Goal: Information Seeking & Learning: Check status

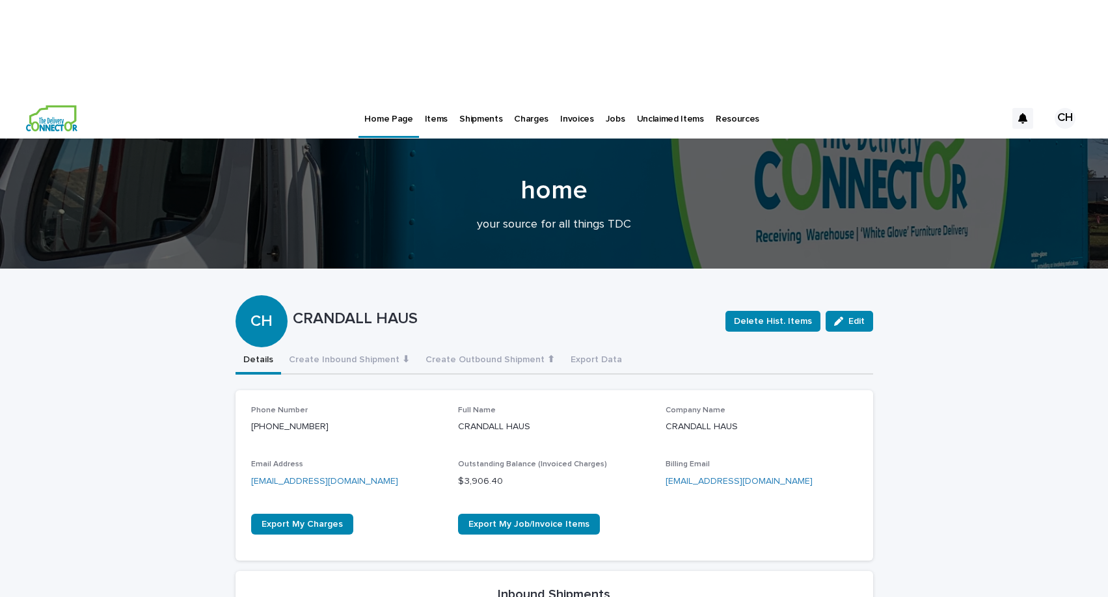
click at [611, 98] on p "Jobs" at bounding box center [615, 111] width 20 height 27
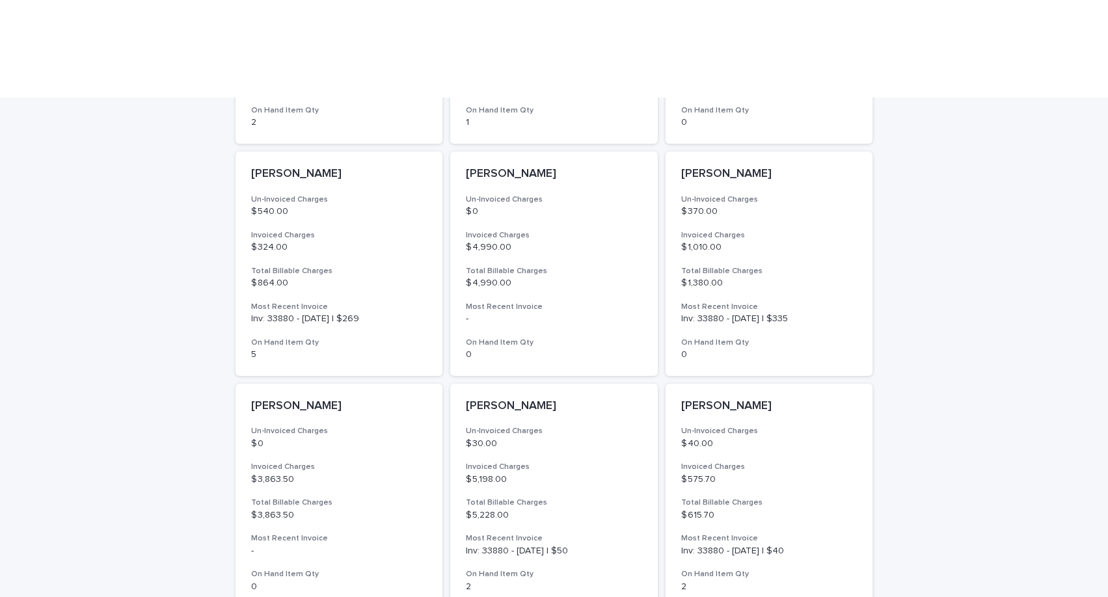
scroll to position [852, 0]
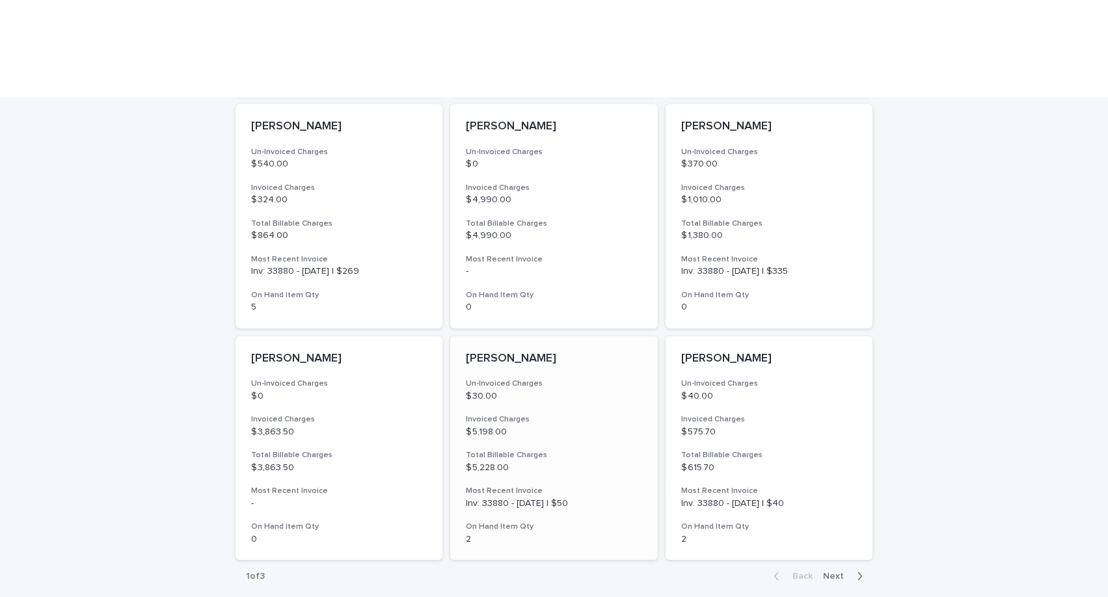
click at [591, 414] on h3 "Invoiced Charges" at bounding box center [554, 419] width 176 height 10
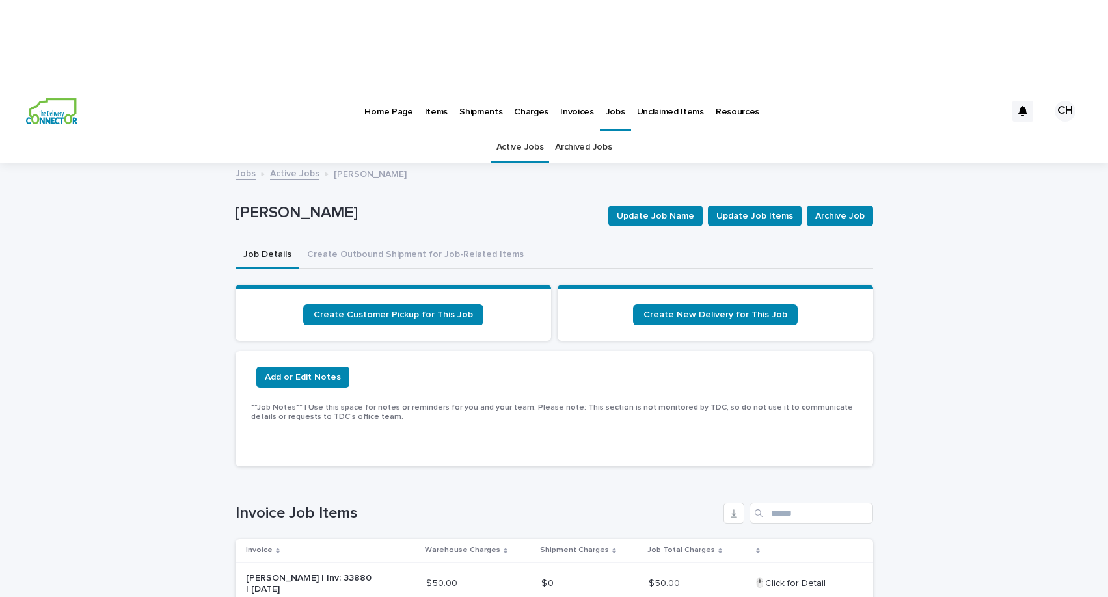
scroll to position [5, 0]
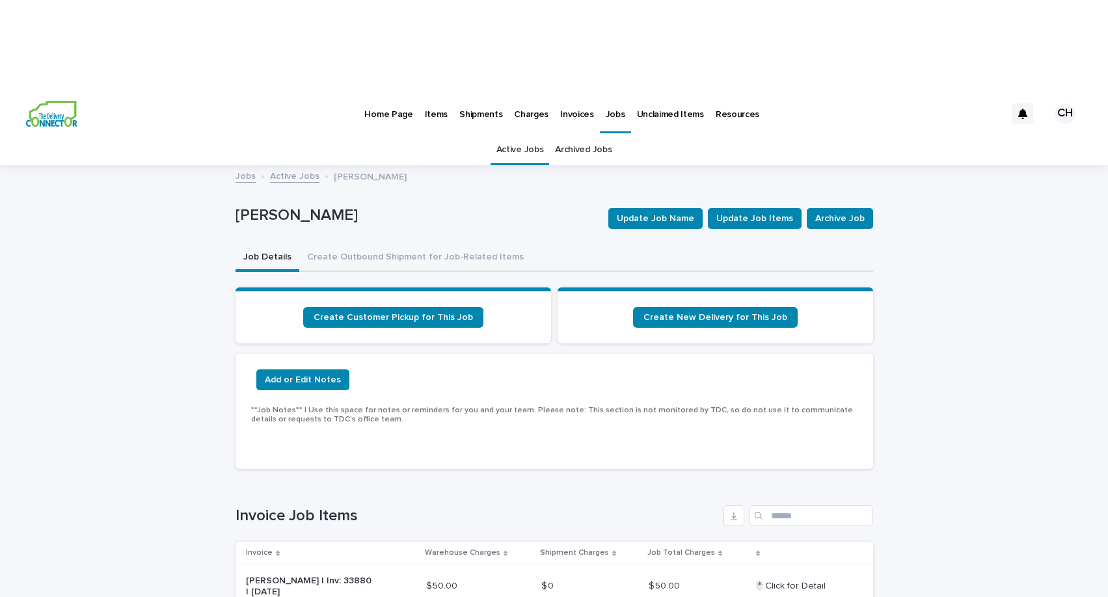
click at [577, 135] on link "Archived Jobs" at bounding box center [583, 150] width 57 height 31
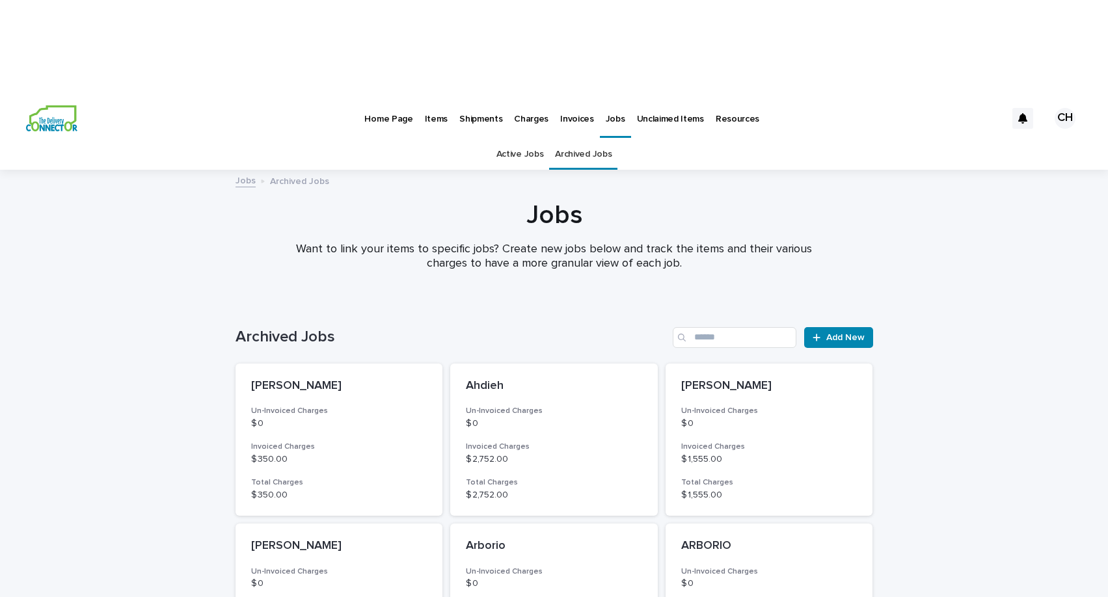
click at [517, 139] on link "Active Jobs" at bounding box center [519, 154] width 47 height 31
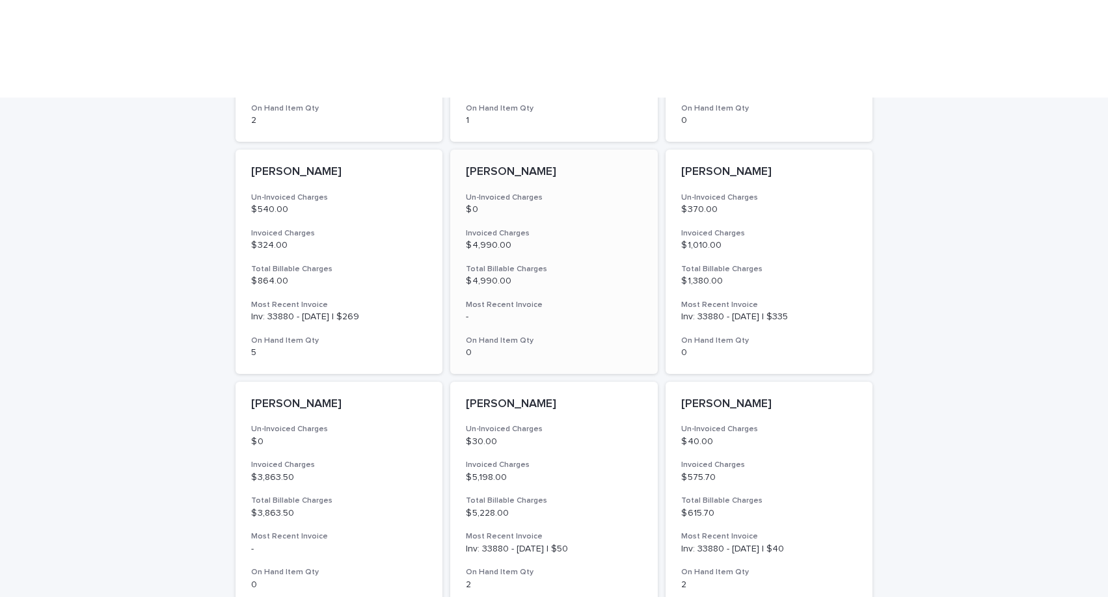
scroll to position [810, 0]
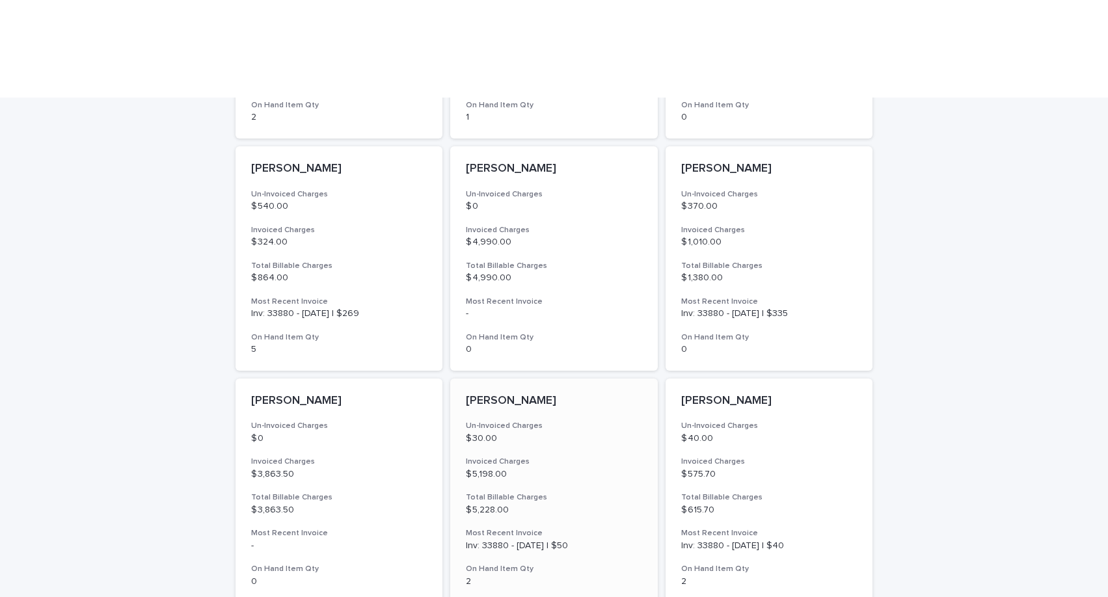
click at [608, 457] on h3 "Invoiced Charges" at bounding box center [554, 462] width 176 height 10
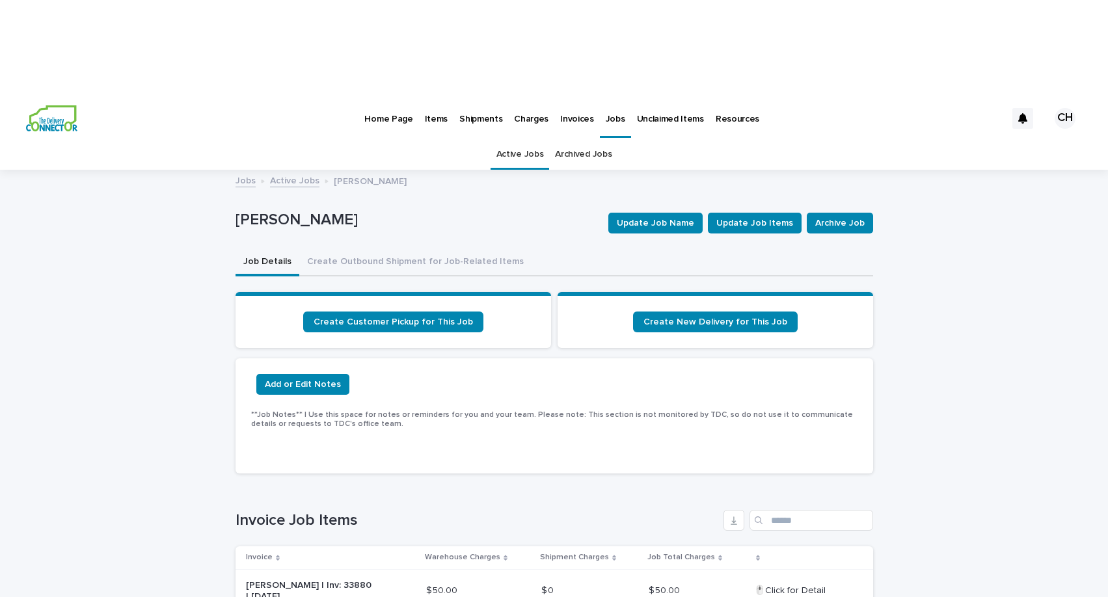
click at [594, 139] on link "Archived Jobs" at bounding box center [583, 154] width 57 height 31
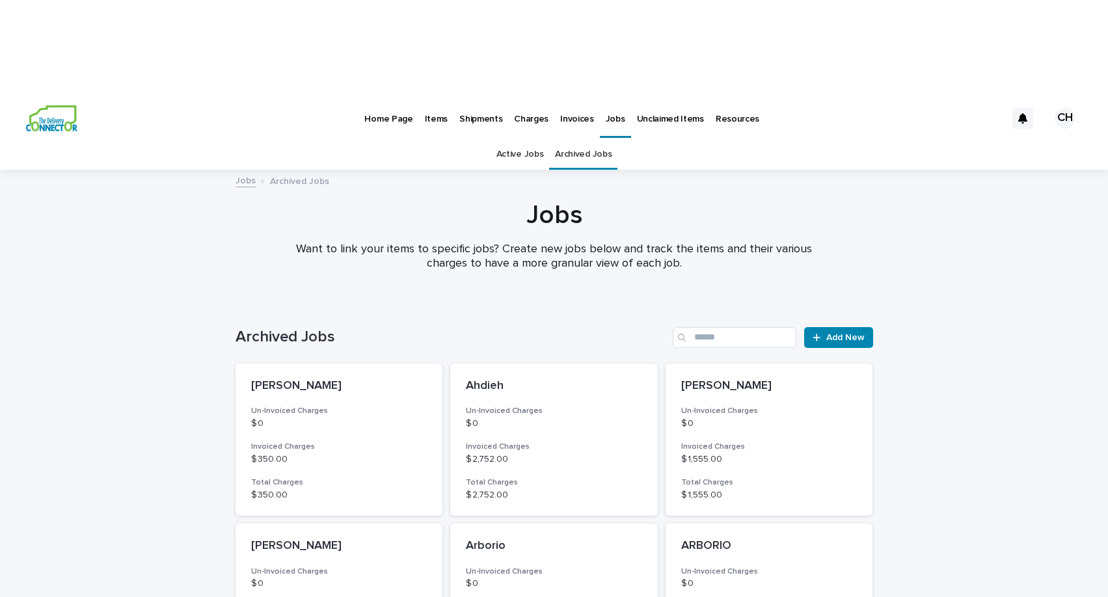
click at [529, 139] on link "Active Jobs" at bounding box center [519, 154] width 47 height 31
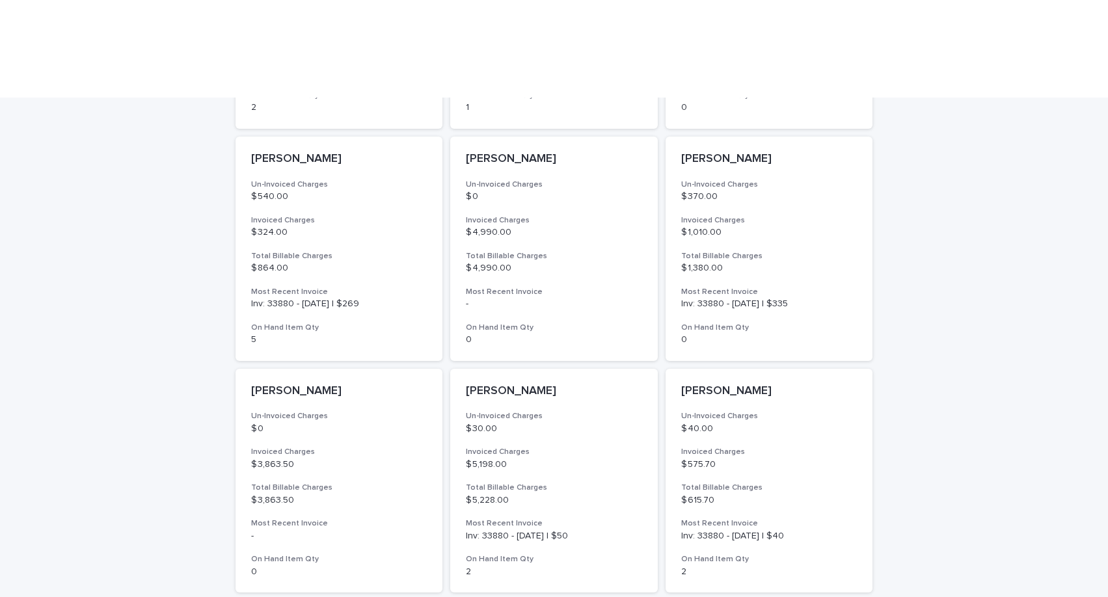
scroll to position [828, 0]
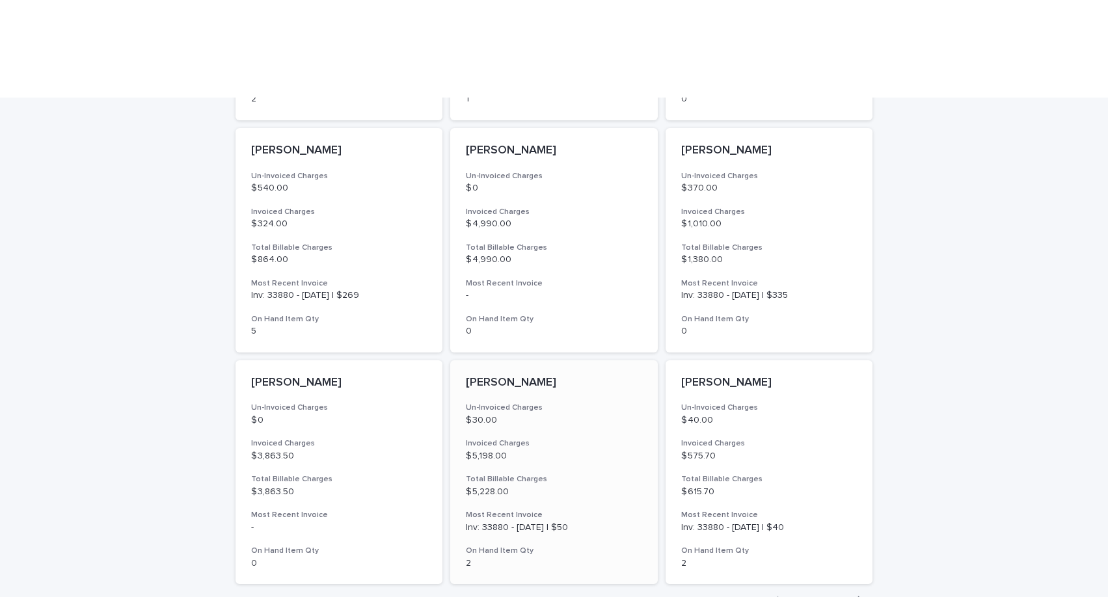
click at [629, 360] on div "Colston Un-Invoiced Charges $ 30.00 Invoiced Charges $ 5,198.00 Total Billable …" at bounding box center [553, 472] width 207 height 224
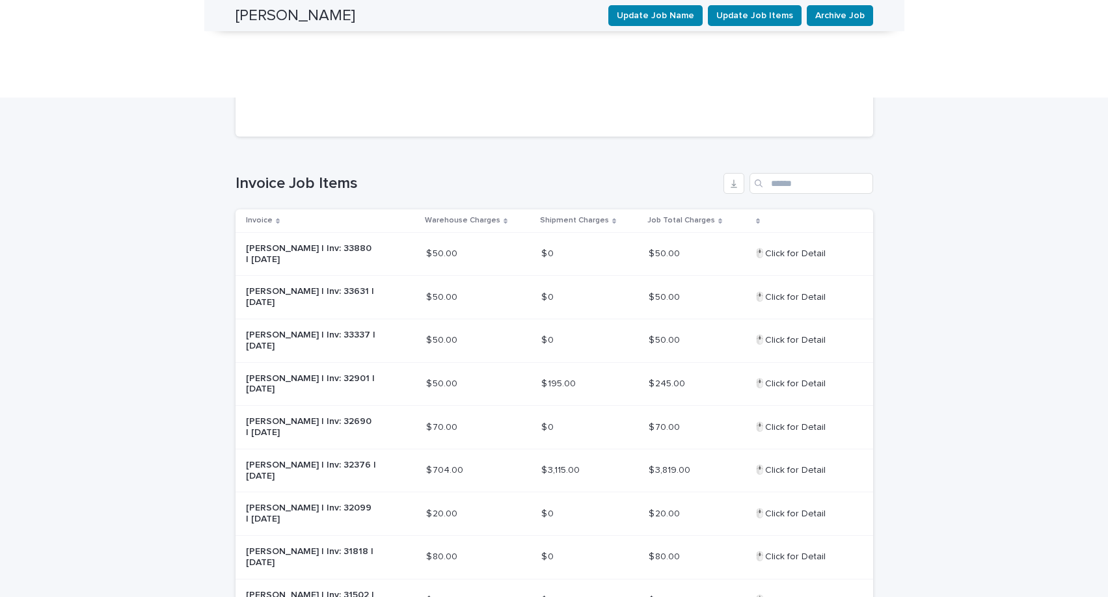
scroll to position [338, 0]
click at [729, 459] on div "$ 3,819.00 $ 3,819.00" at bounding box center [695, 469] width 95 height 21
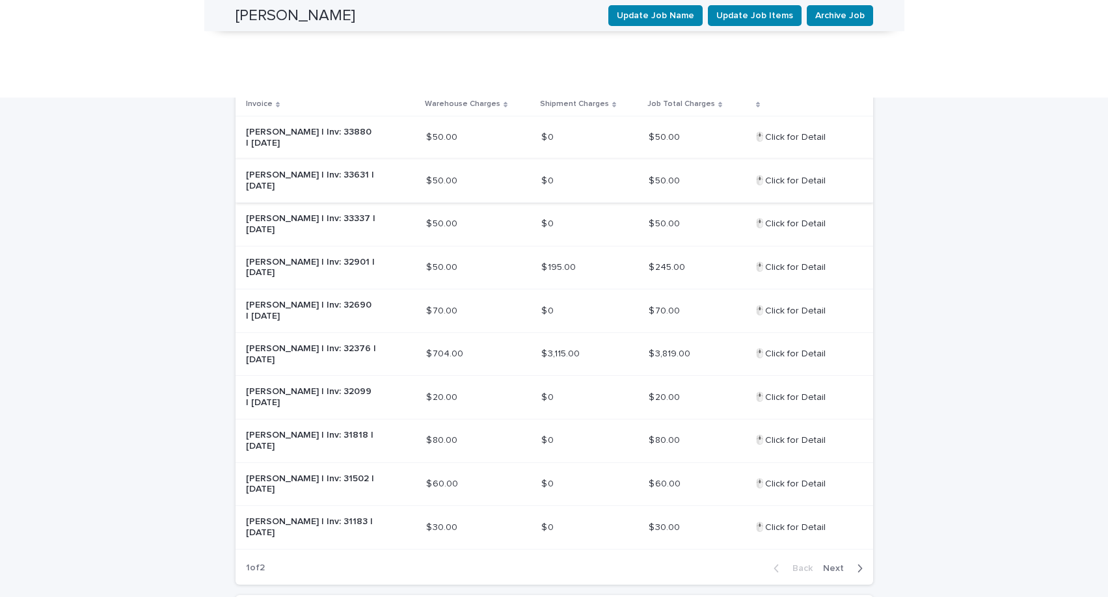
scroll to position [447, 0]
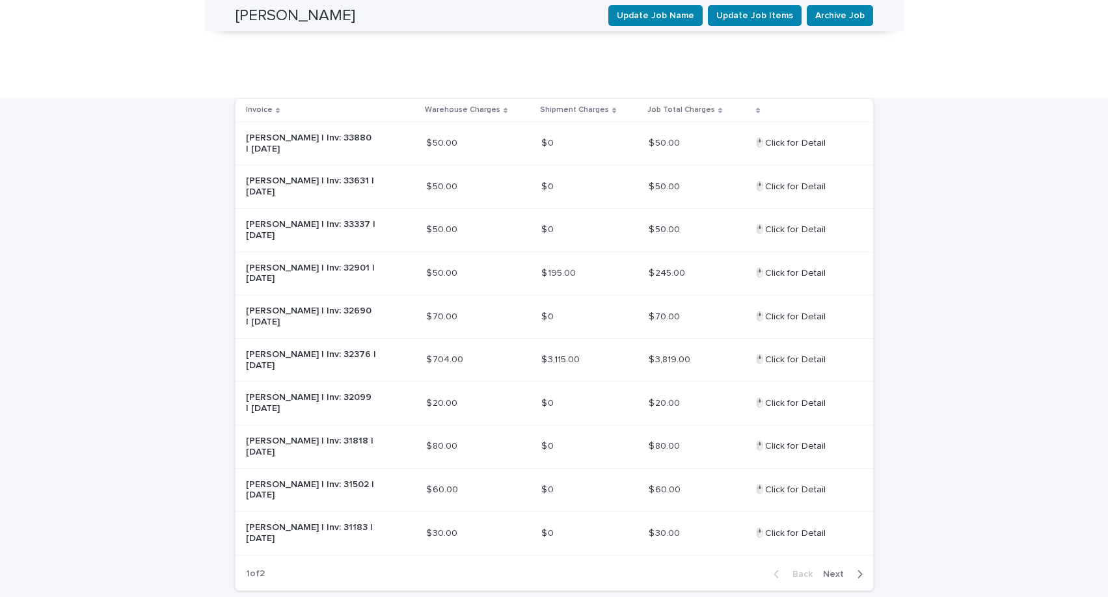
click at [857, 568] on icon "button" at bounding box center [859, 574] width 6 height 12
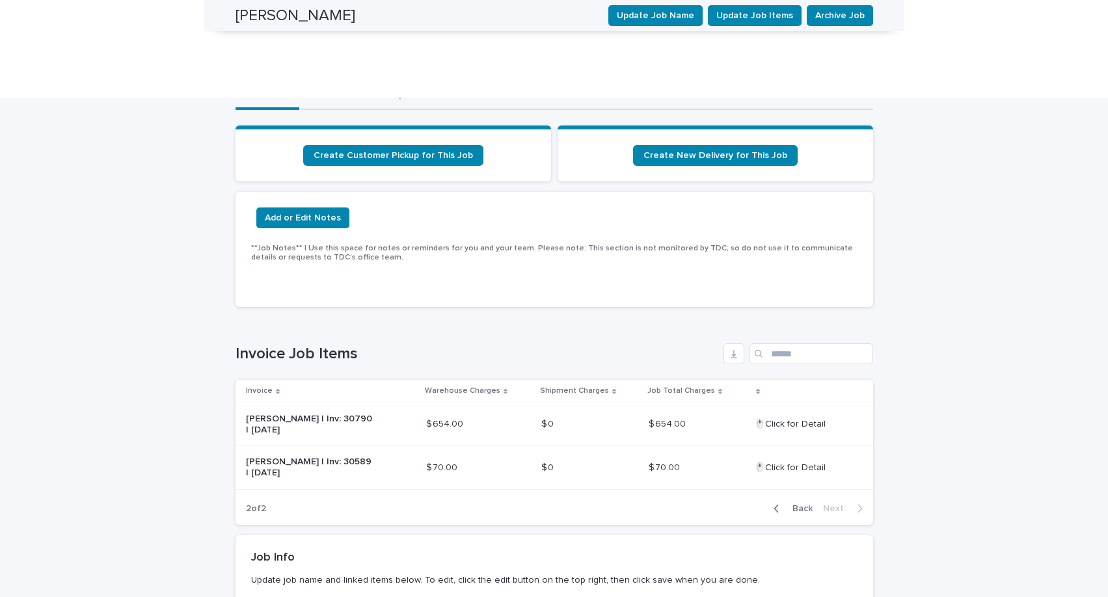
scroll to position [173, 0]
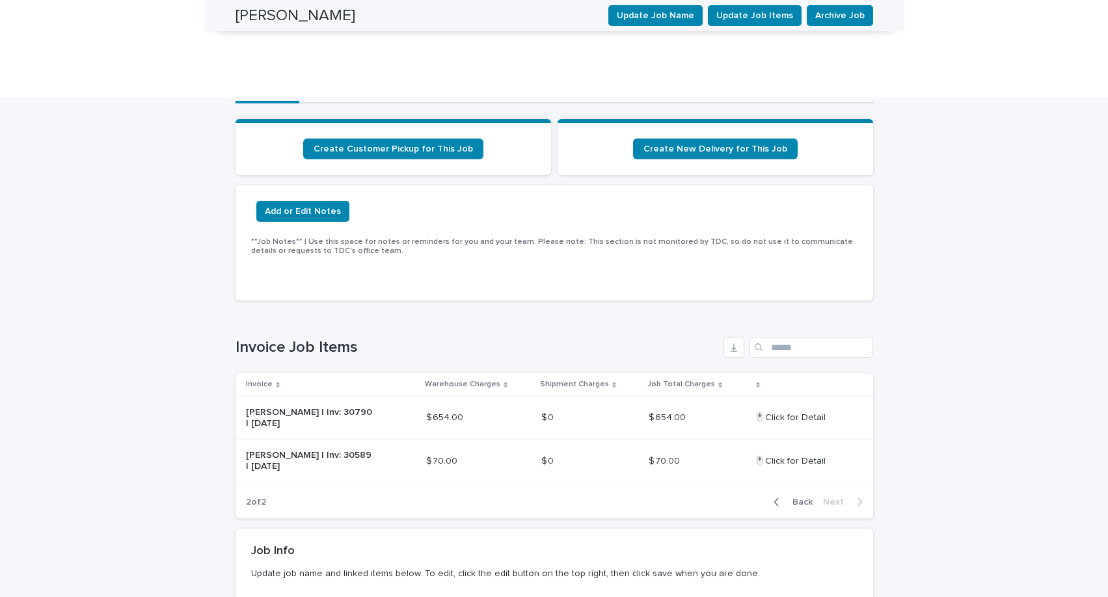
click at [790, 498] on span "Back" at bounding box center [798, 502] width 28 height 9
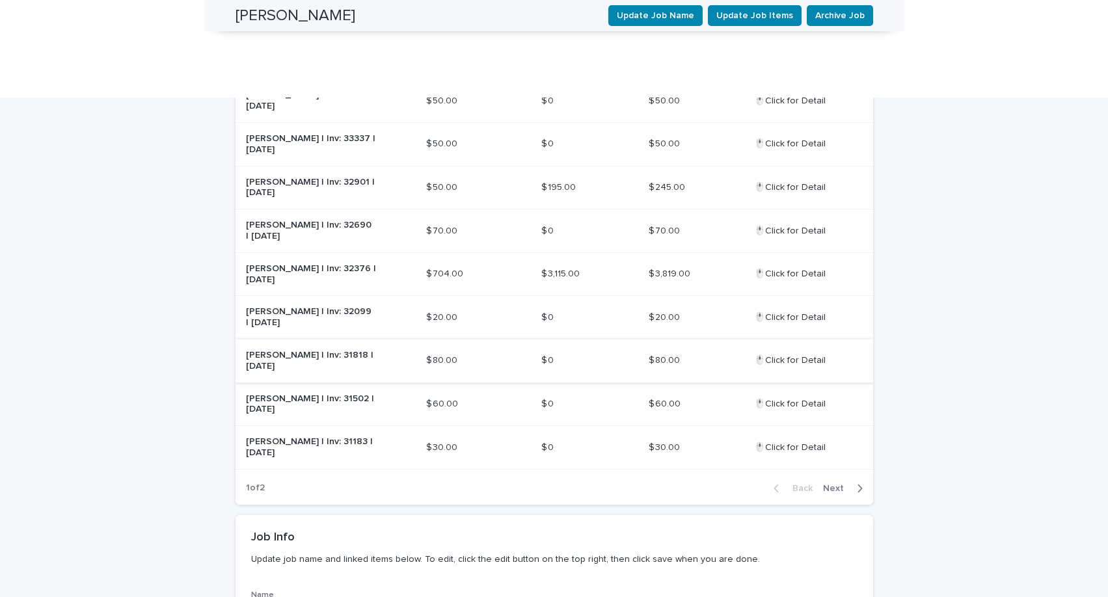
scroll to position [532, 0]
click at [835, 485] on span "Next" at bounding box center [837, 489] width 29 height 9
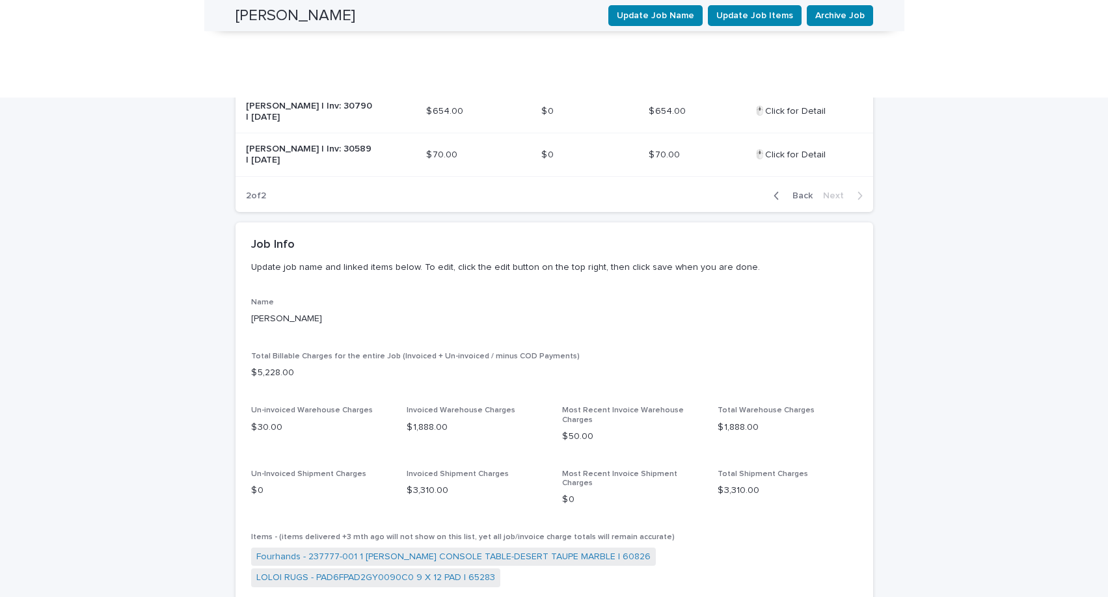
scroll to position [239, 0]
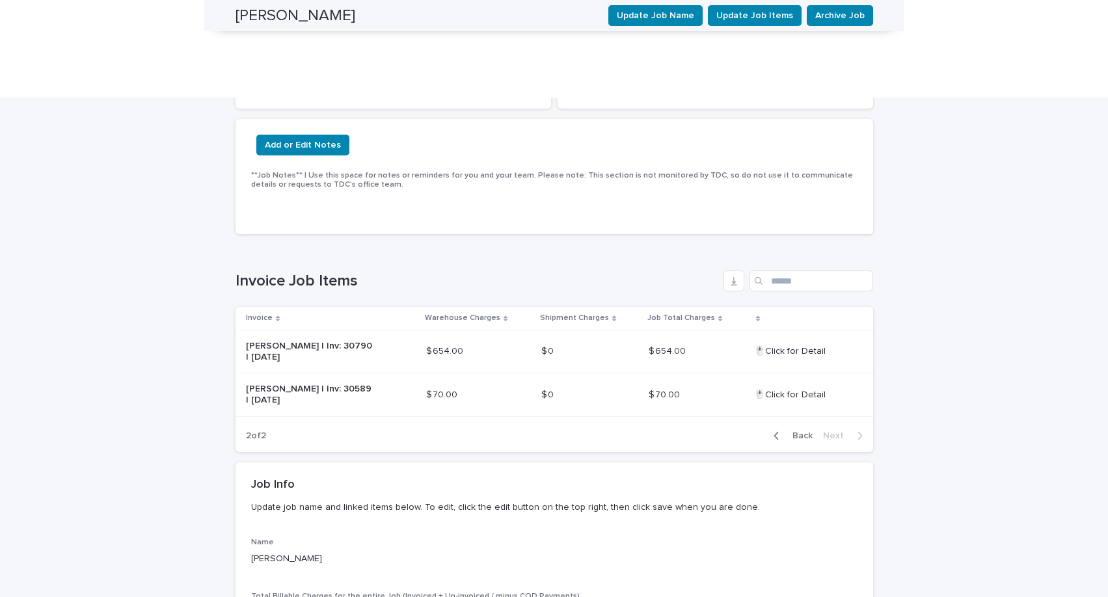
click at [788, 431] on span "Back" at bounding box center [798, 435] width 28 height 9
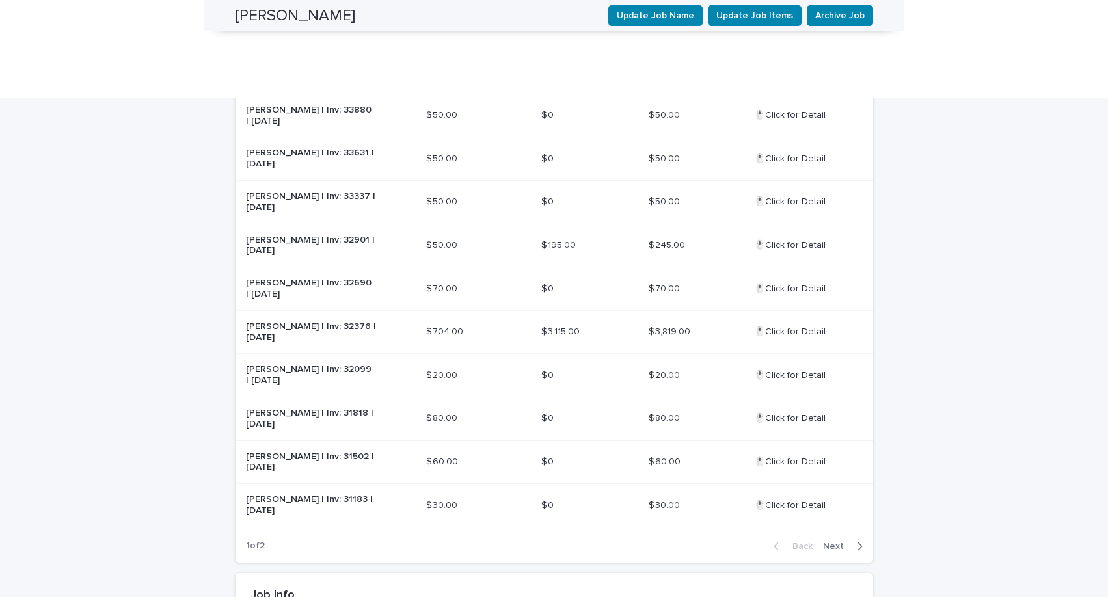
scroll to position [476, 0]
click at [838, 541] on span "Next" at bounding box center [837, 545] width 29 height 9
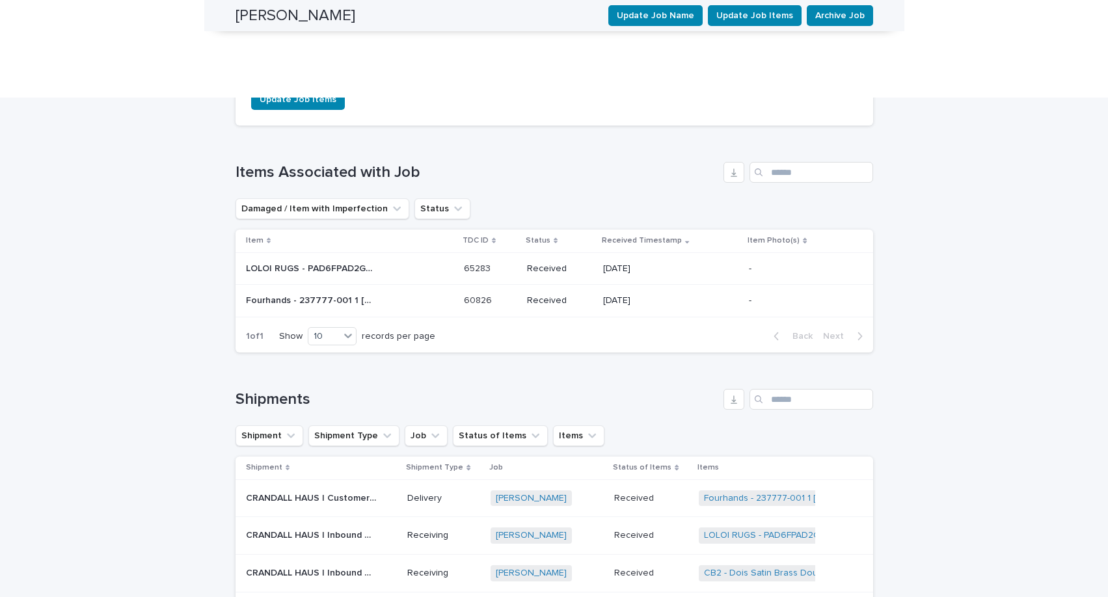
scroll to position [1002, 0]
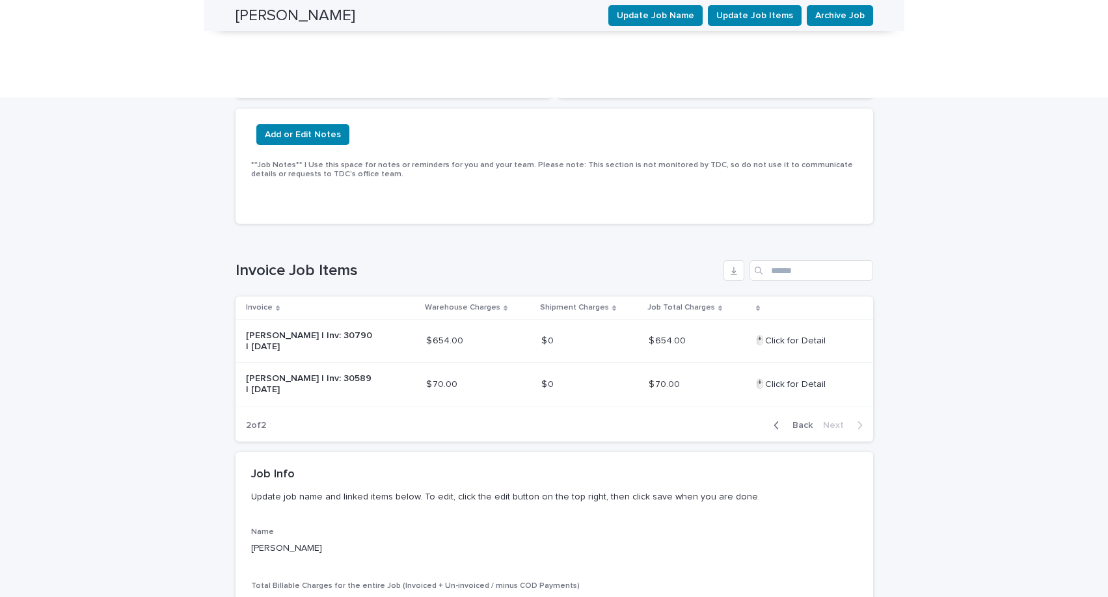
scroll to position [250, 0]
click at [796, 420] on span "Back" at bounding box center [798, 424] width 28 height 9
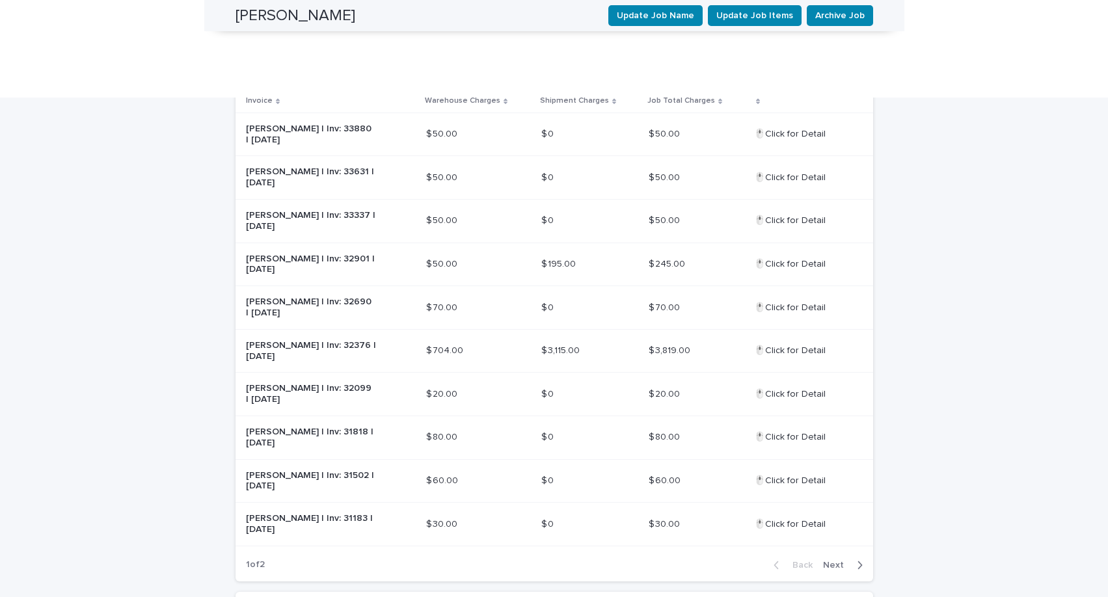
scroll to position [456, 0]
click at [848, 550] on div "Back Next" at bounding box center [818, 566] width 110 height 33
click at [834, 561] on span "Next" at bounding box center [837, 565] width 29 height 9
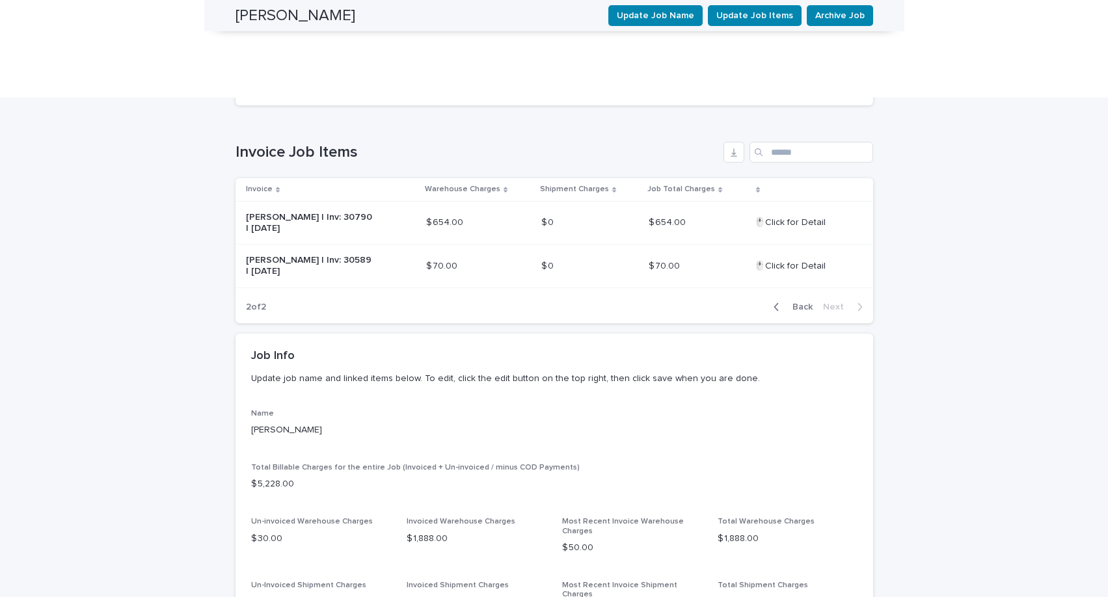
scroll to position [365, 0]
click at [801, 305] on span "Back" at bounding box center [798, 309] width 28 height 9
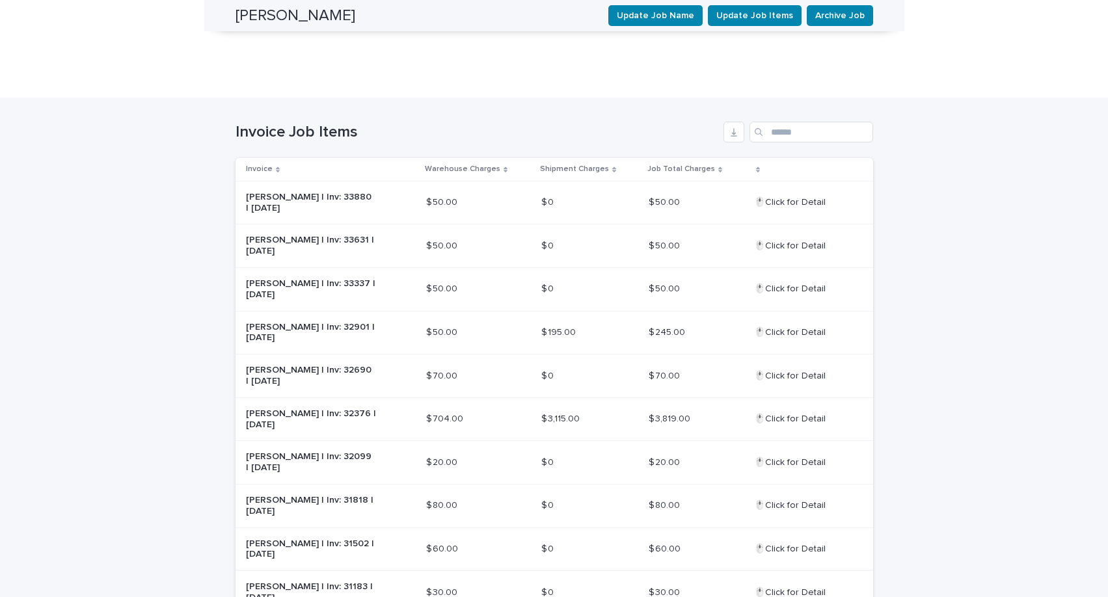
scroll to position [388, 0]
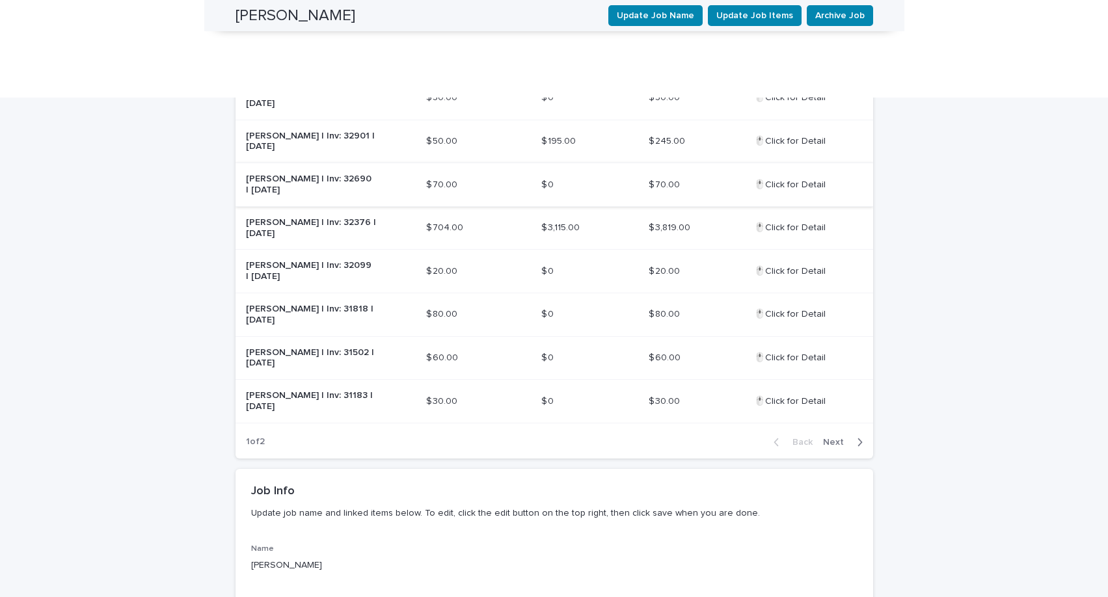
scroll to position [581, 0]
click at [837, 436] on span "Next" at bounding box center [837, 440] width 29 height 9
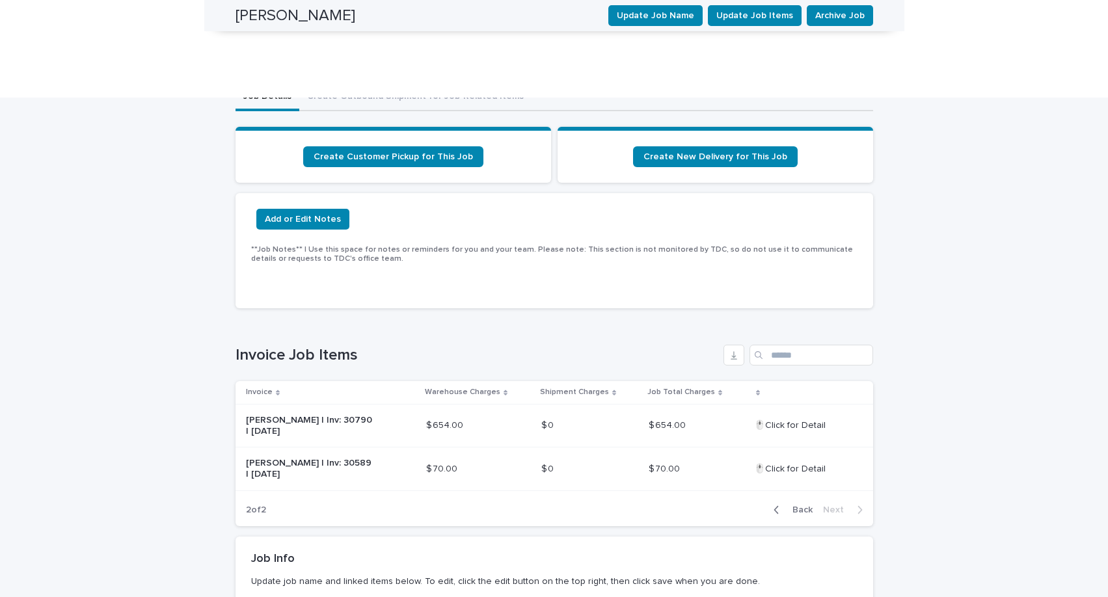
scroll to position [0, 0]
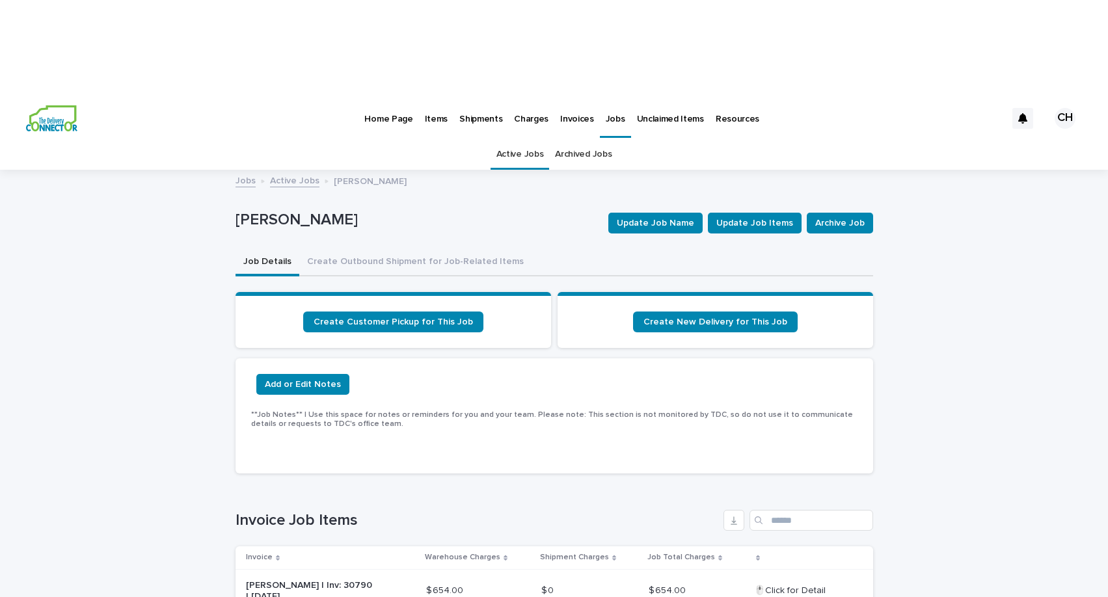
click at [576, 139] on link "Archived Jobs" at bounding box center [583, 154] width 57 height 31
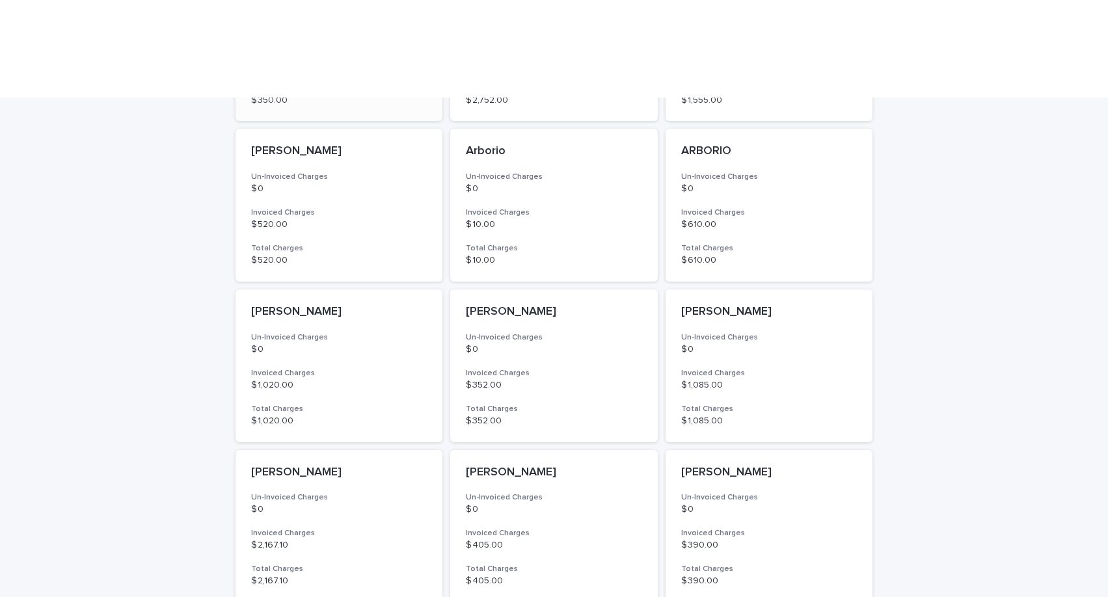
scroll to position [437, 0]
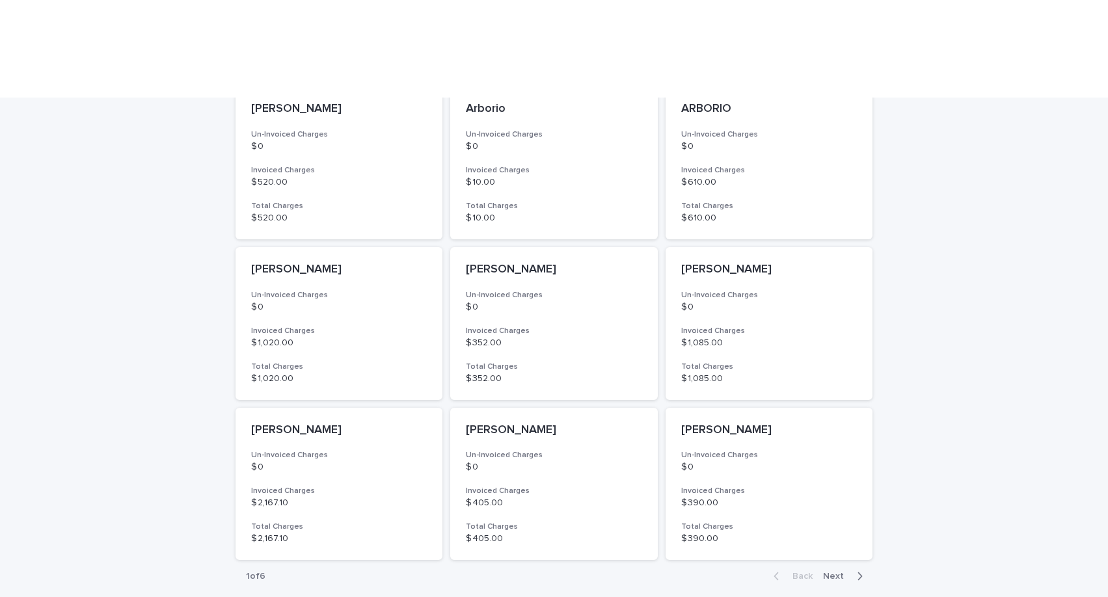
click at [838, 572] on span "Next" at bounding box center [837, 576] width 29 height 9
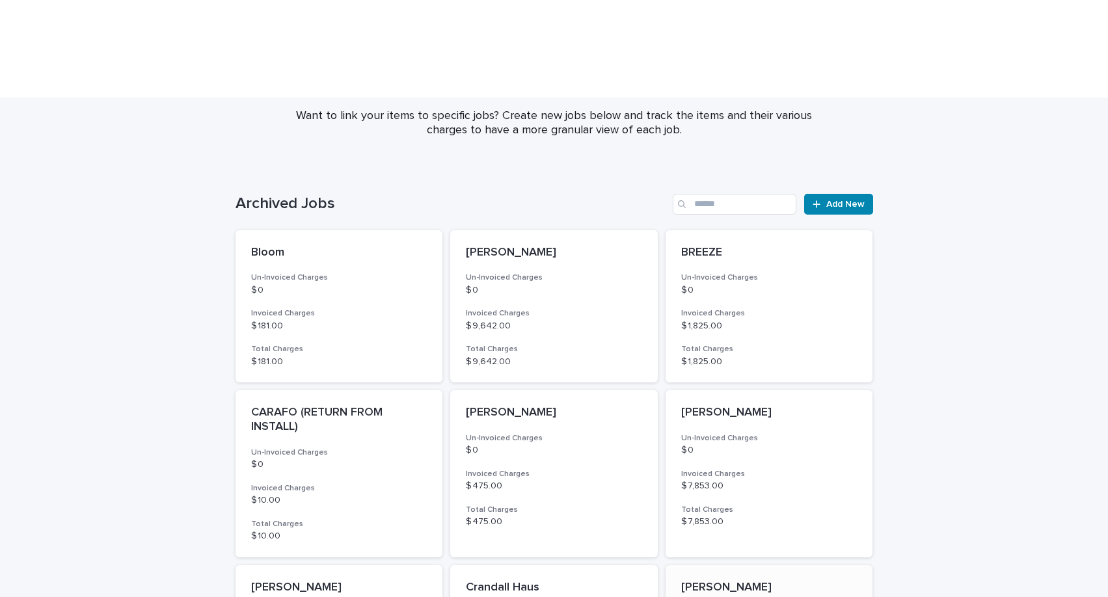
scroll to position [451, 0]
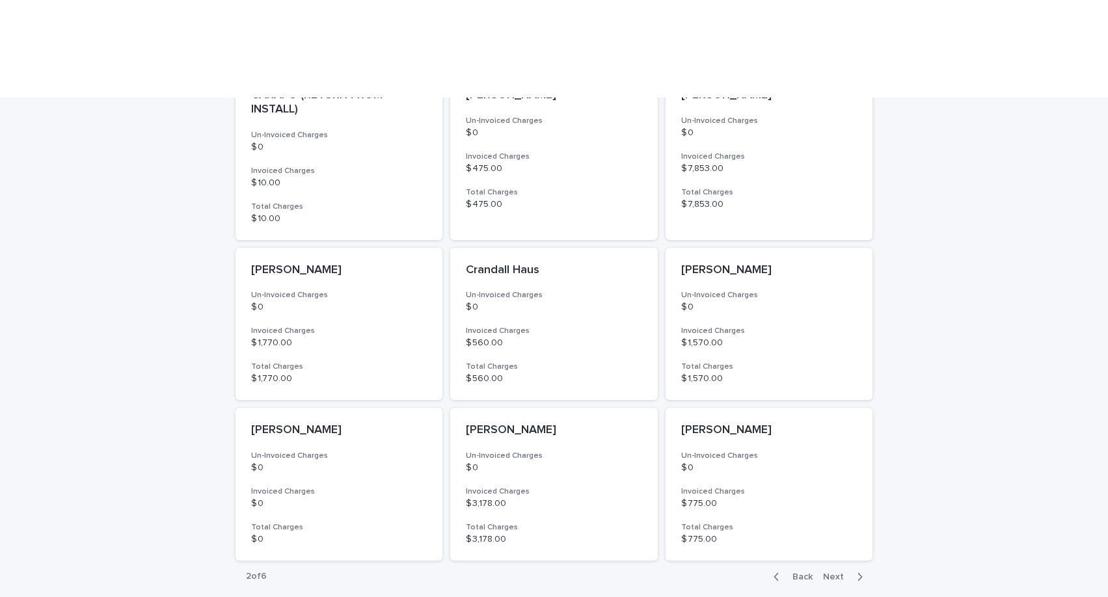
click at [803, 561] on div "Back Next" at bounding box center [818, 577] width 110 height 33
click at [803, 572] on span "Back" at bounding box center [798, 576] width 28 height 9
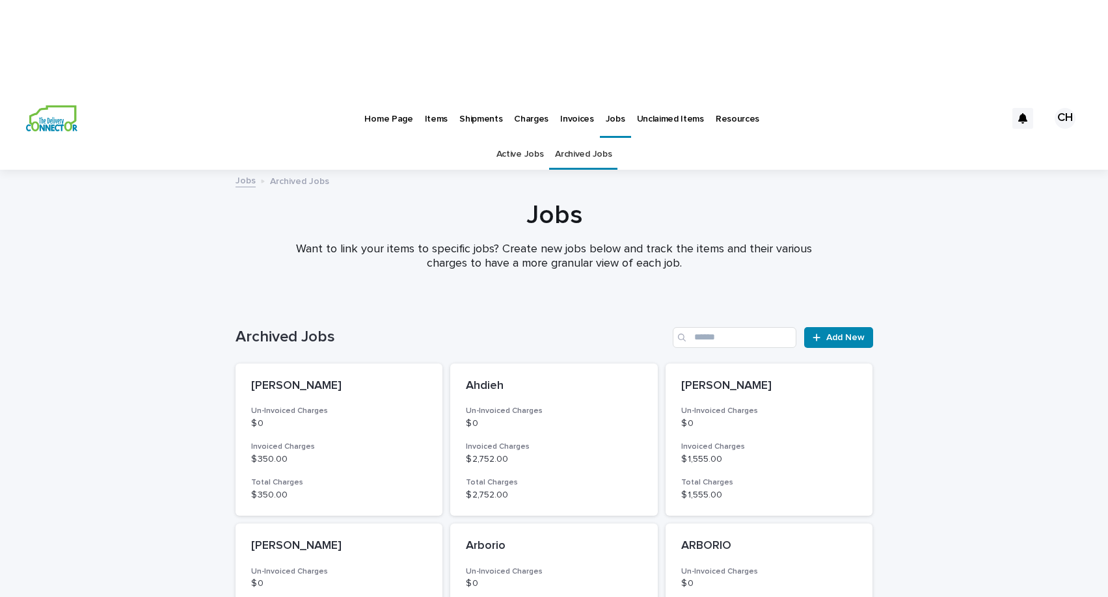
click at [575, 98] on p "Invoices" at bounding box center [577, 111] width 34 height 27
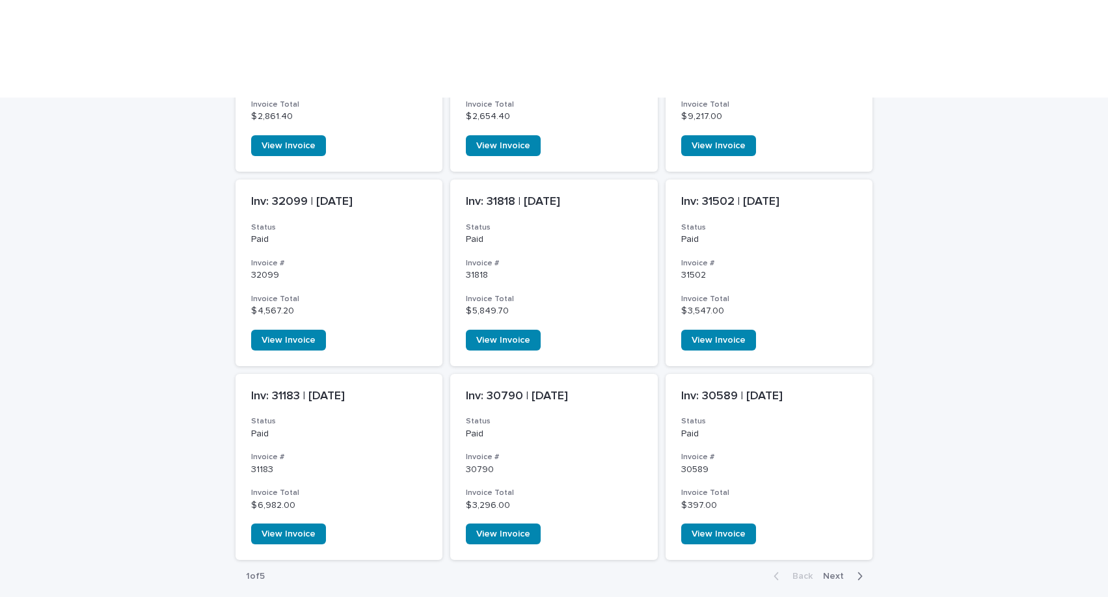
scroll to position [578, 0]
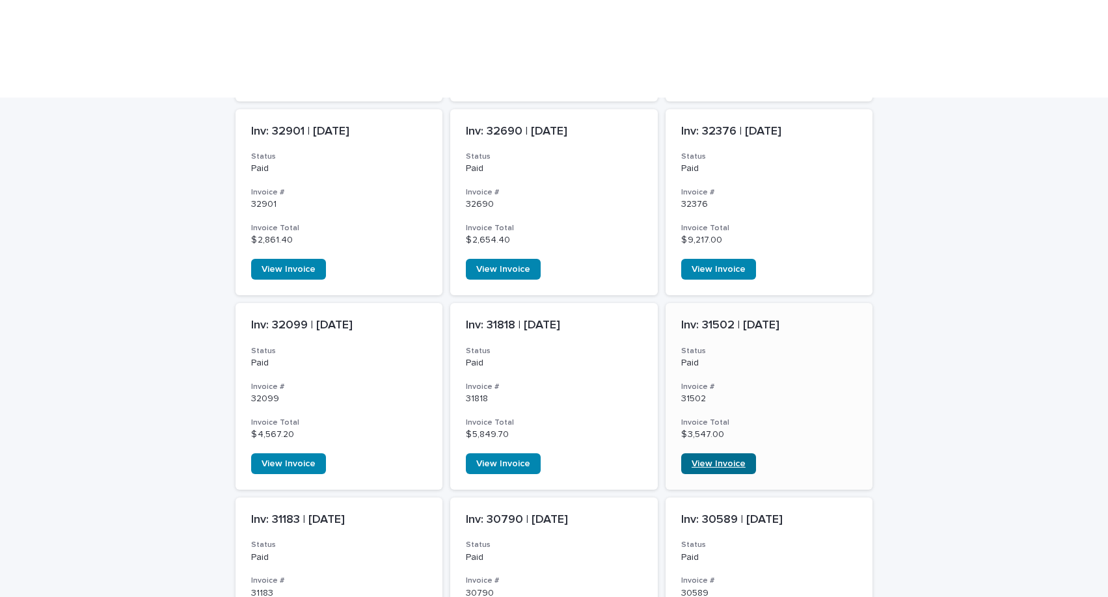
click at [736, 459] on span "View Invoice" at bounding box center [718, 463] width 54 height 9
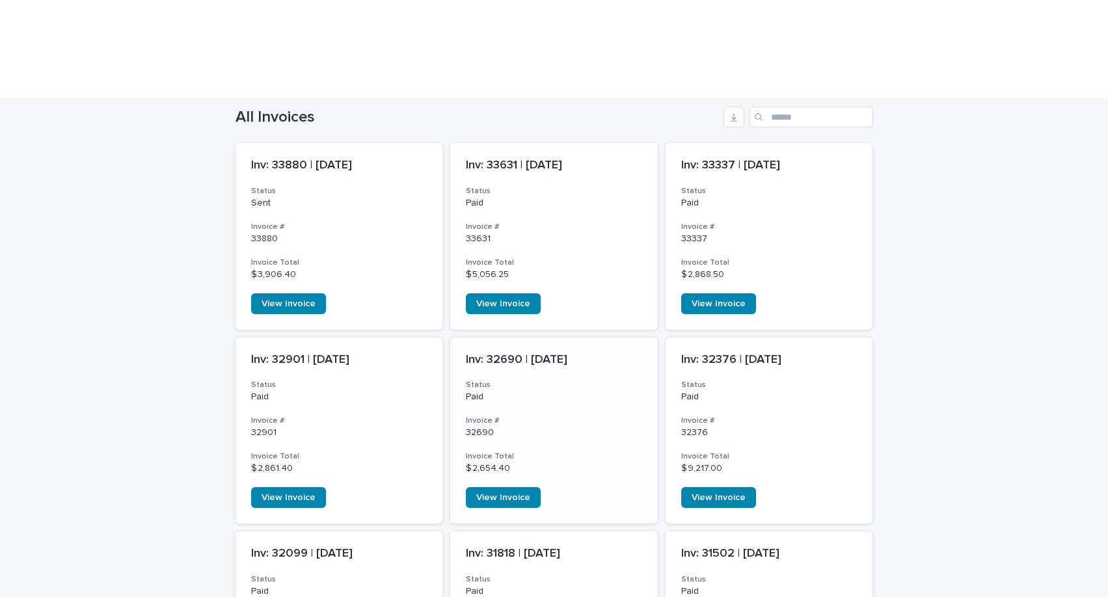
scroll to position [0, 0]
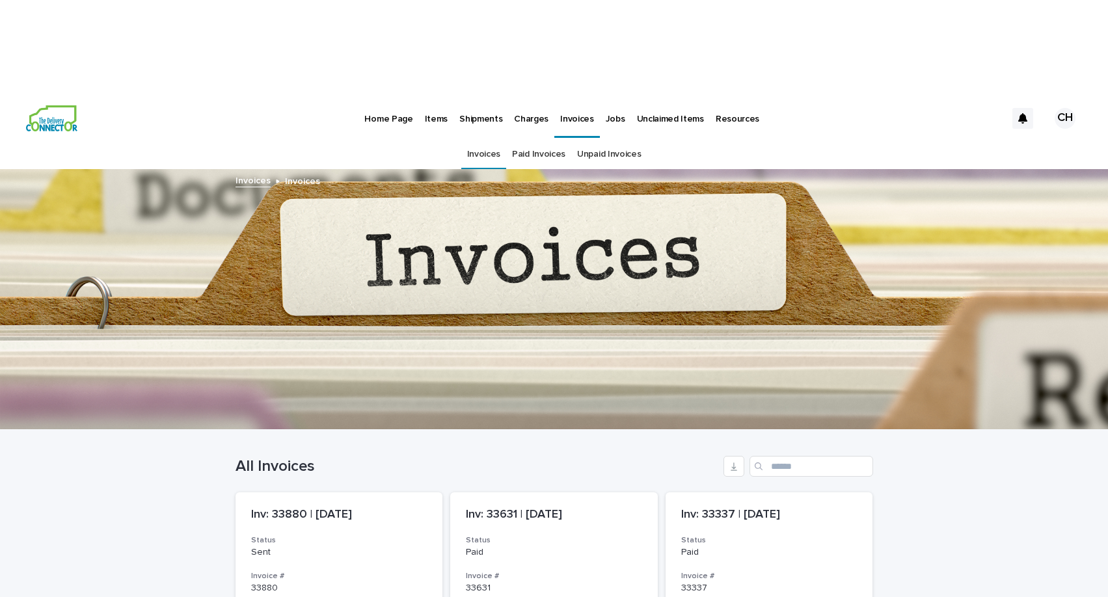
click at [610, 98] on p "Jobs" at bounding box center [615, 111] width 20 height 27
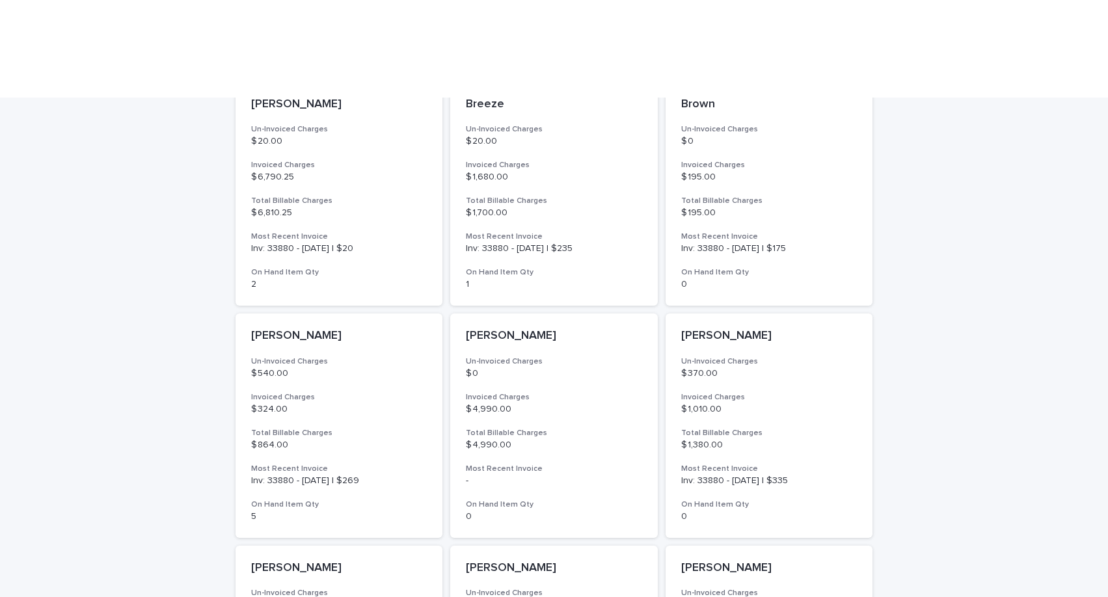
scroll to position [663, 0]
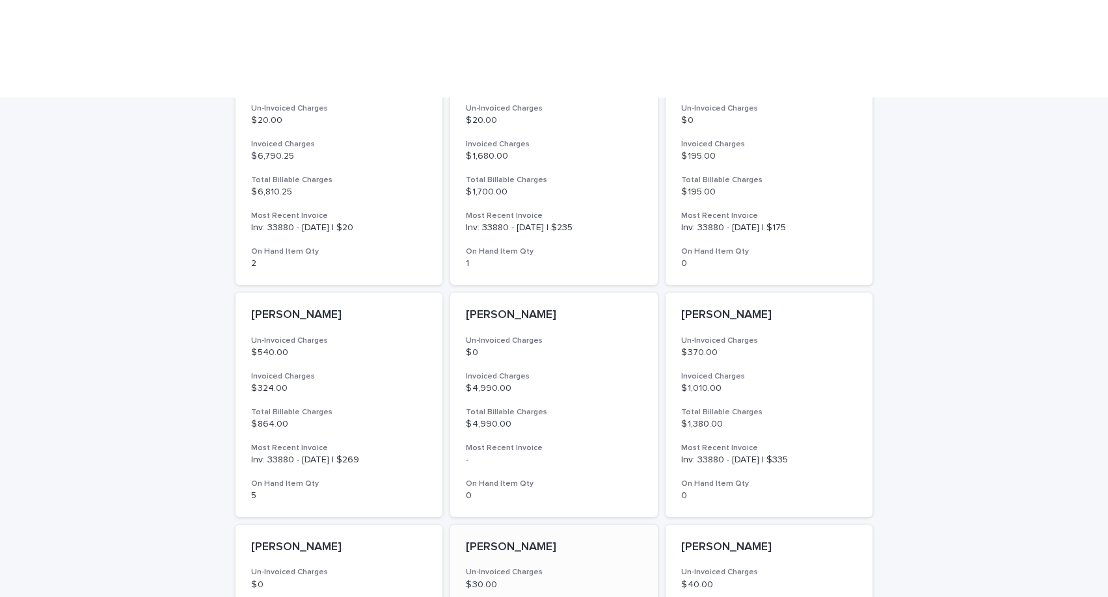
click at [585, 567] on h3 "Un-Invoiced Charges" at bounding box center [554, 572] width 176 height 10
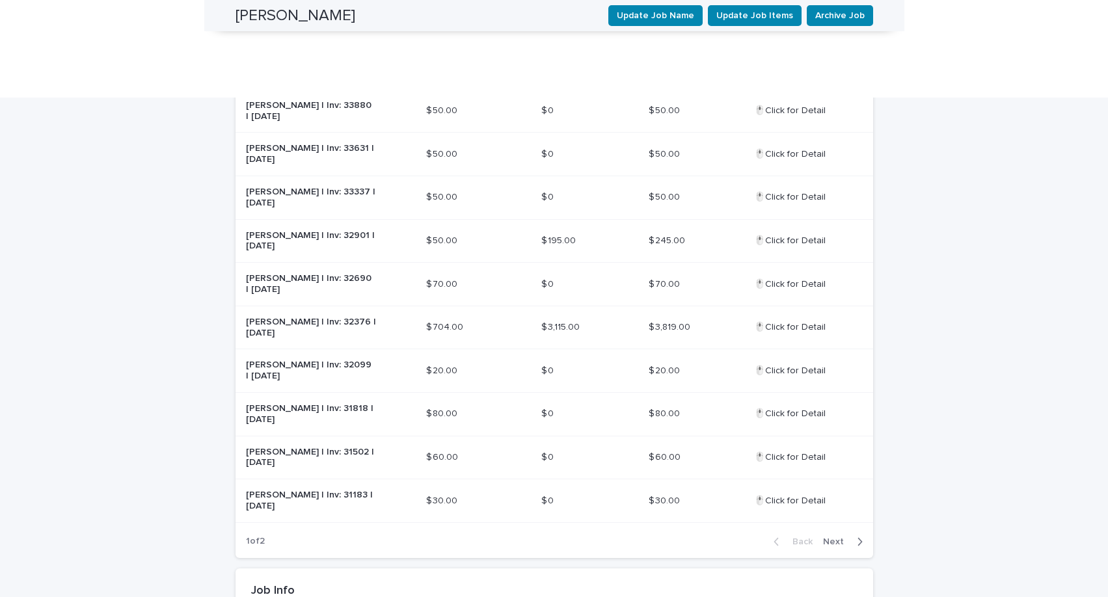
scroll to position [412, 0]
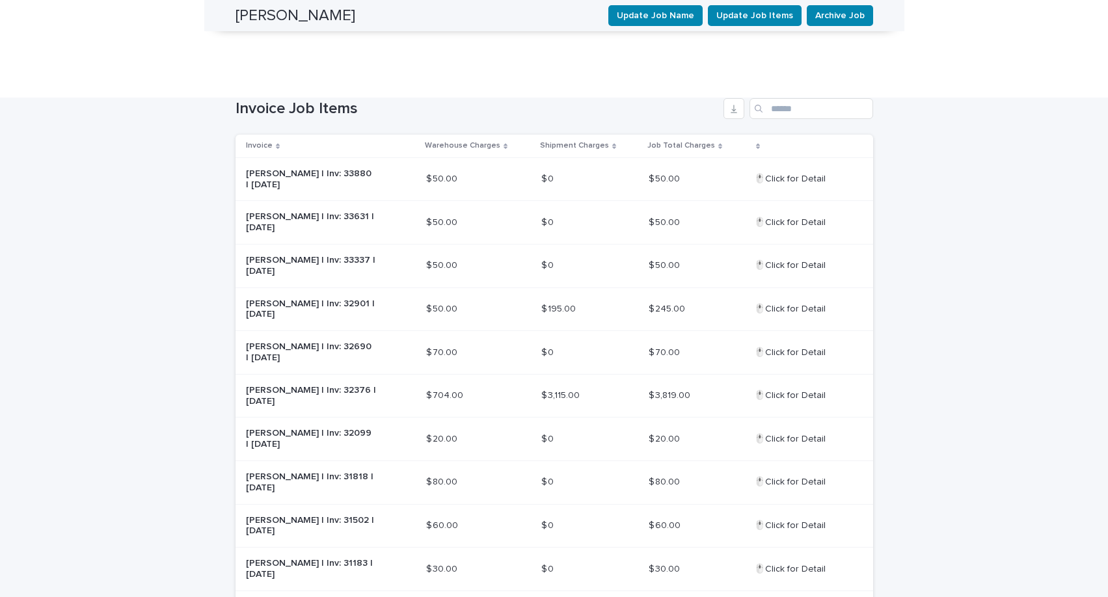
click at [808, 518] on p "🖱️Click for Detail" at bounding box center [791, 525] width 74 height 14
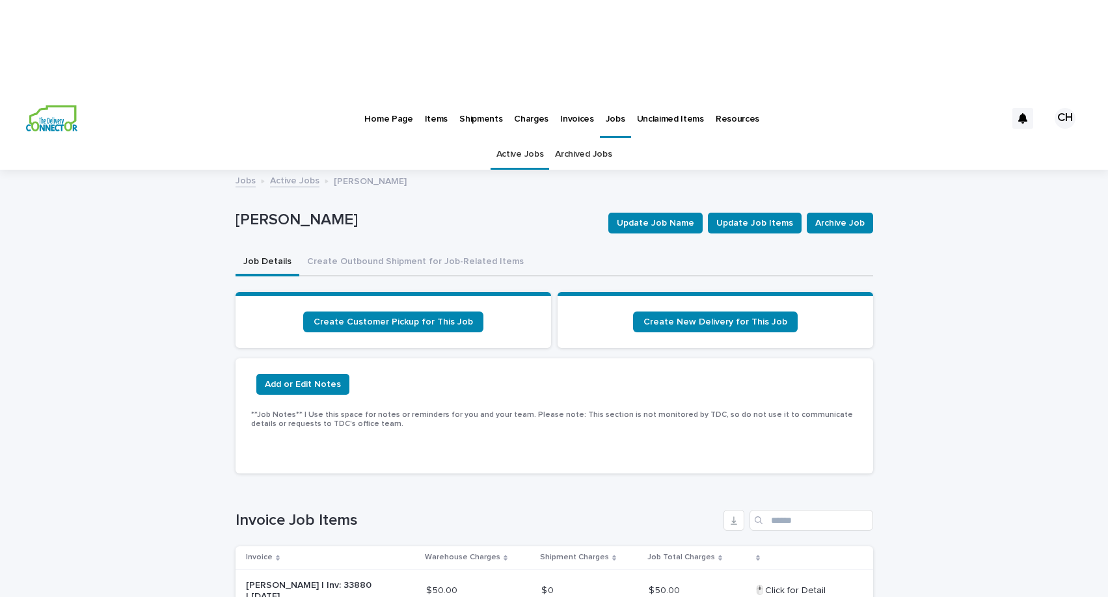
scroll to position [42, 0]
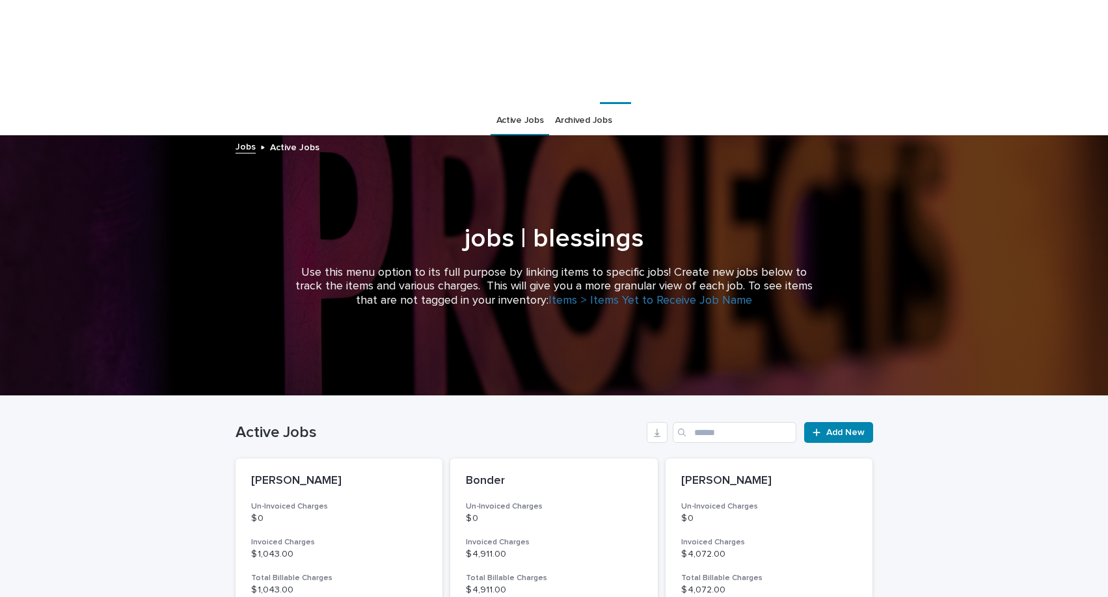
scroll to position [42, 0]
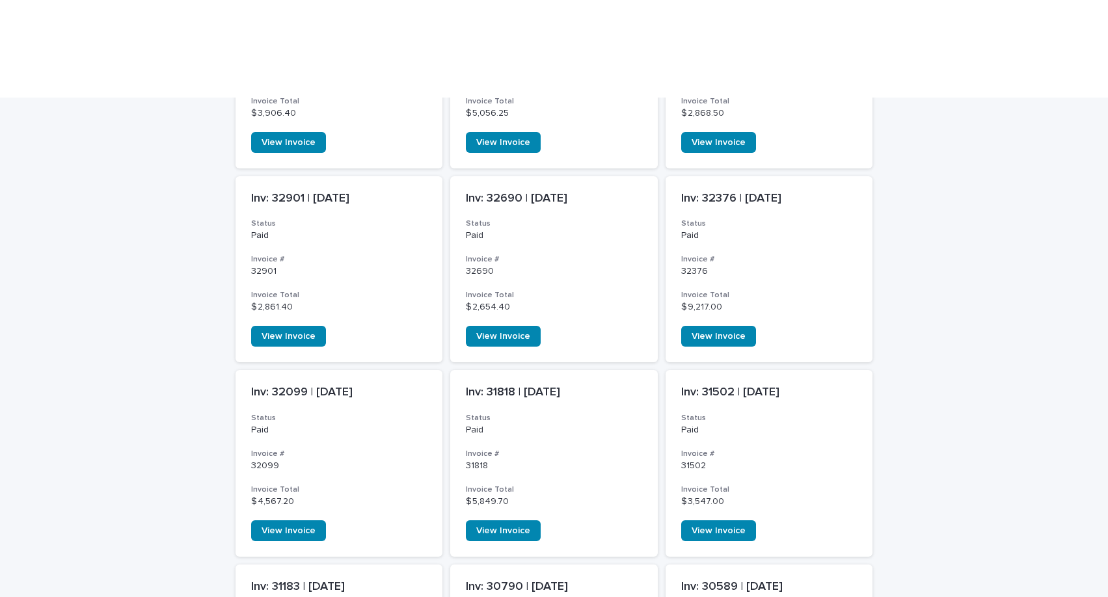
scroll to position [701, 0]
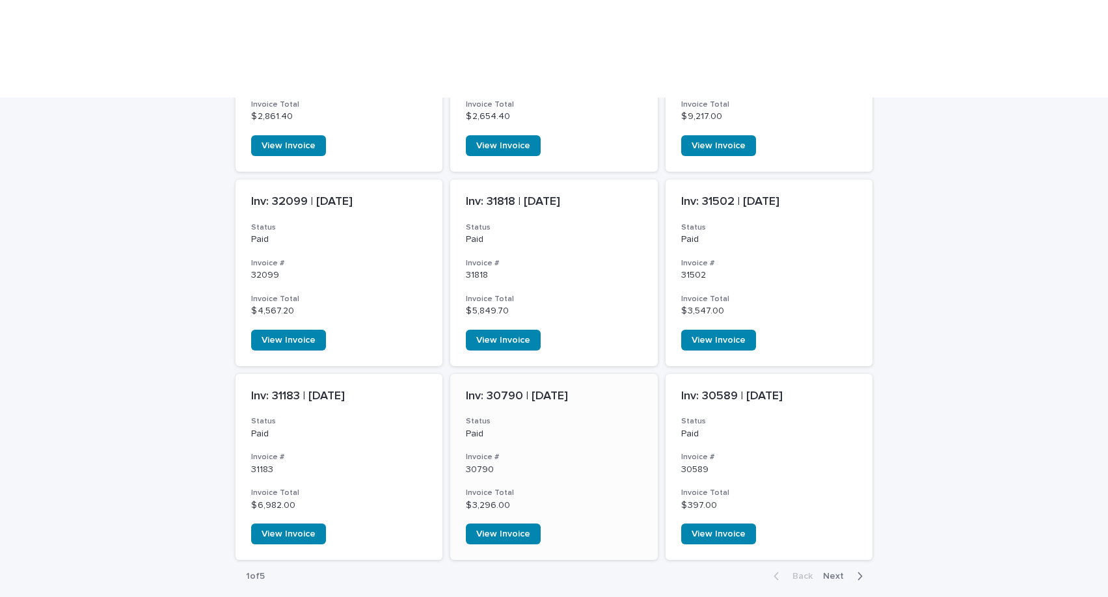
click at [573, 416] on h3 "Status" at bounding box center [554, 421] width 176 height 10
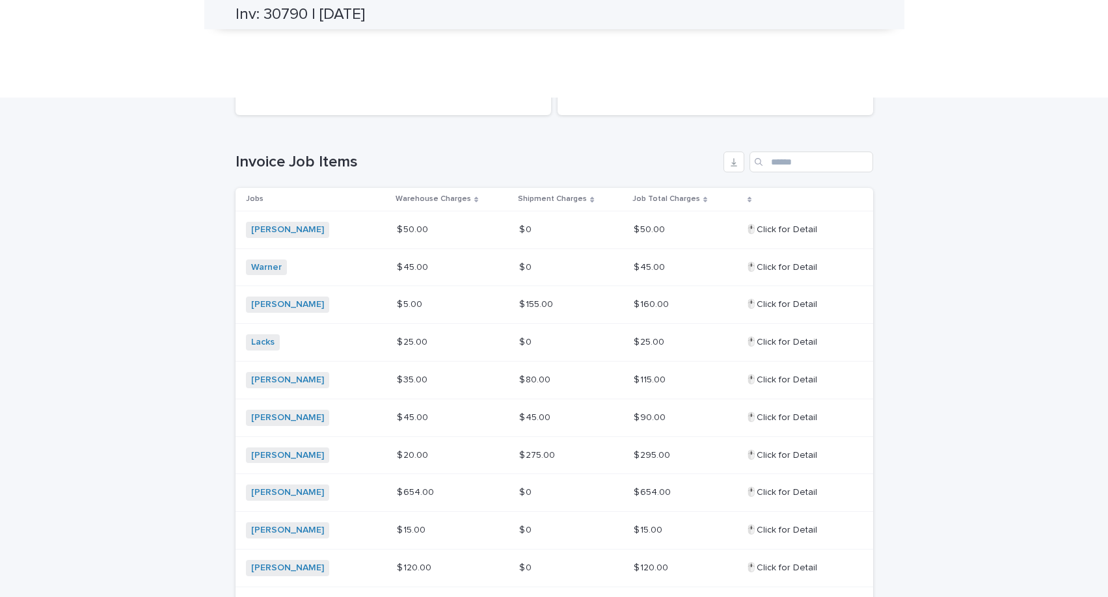
scroll to position [312, 0]
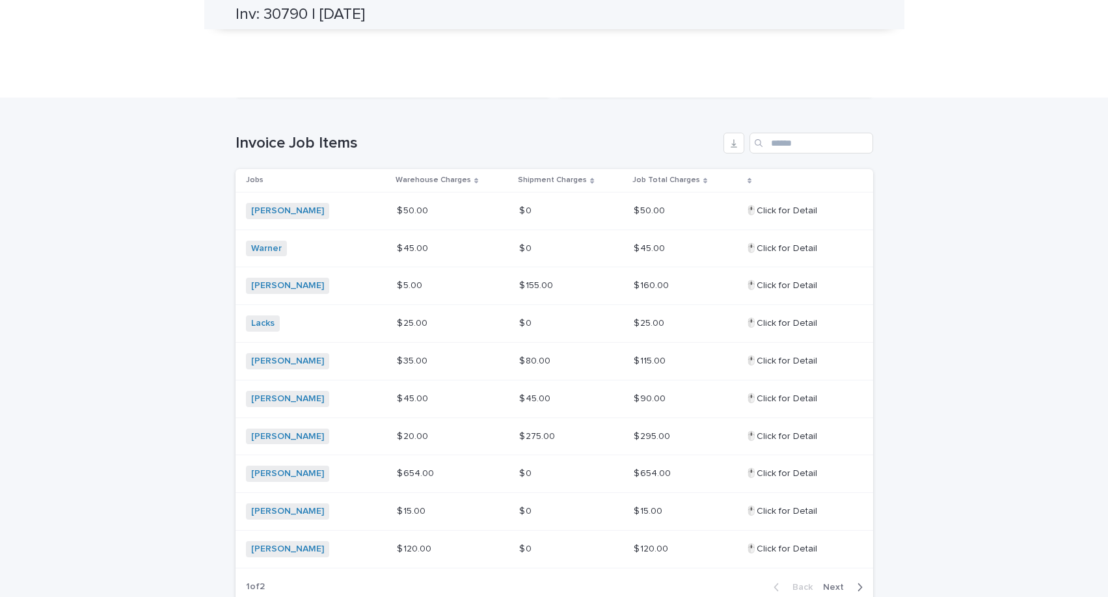
click at [312, 466] on div "Colston + 0" at bounding box center [311, 474] width 130 height 16
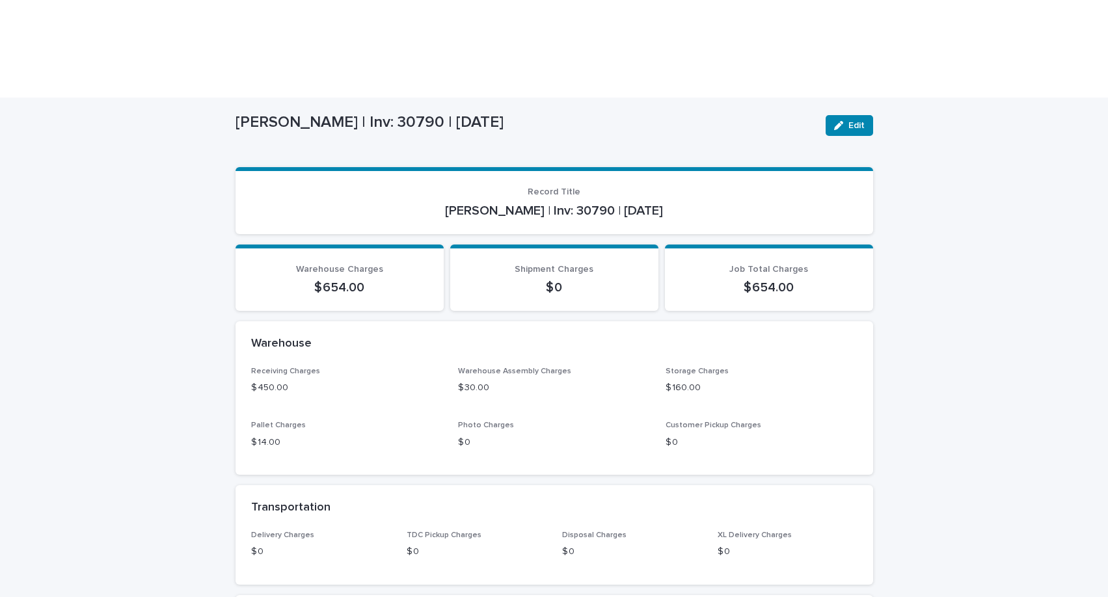
scroll to position [77, 0]
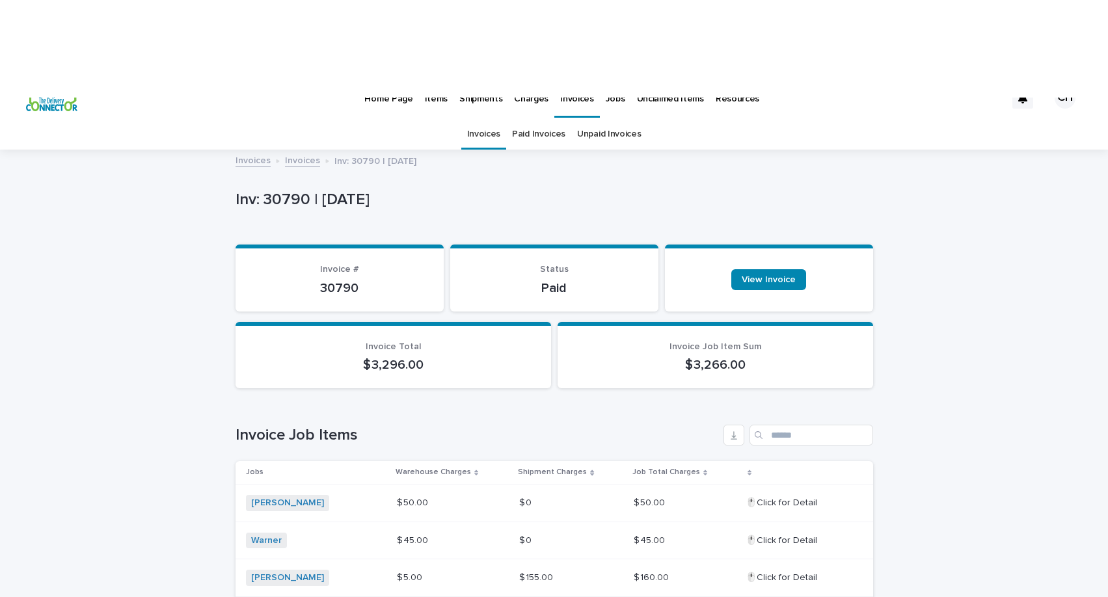
scroll to position [17, 0]
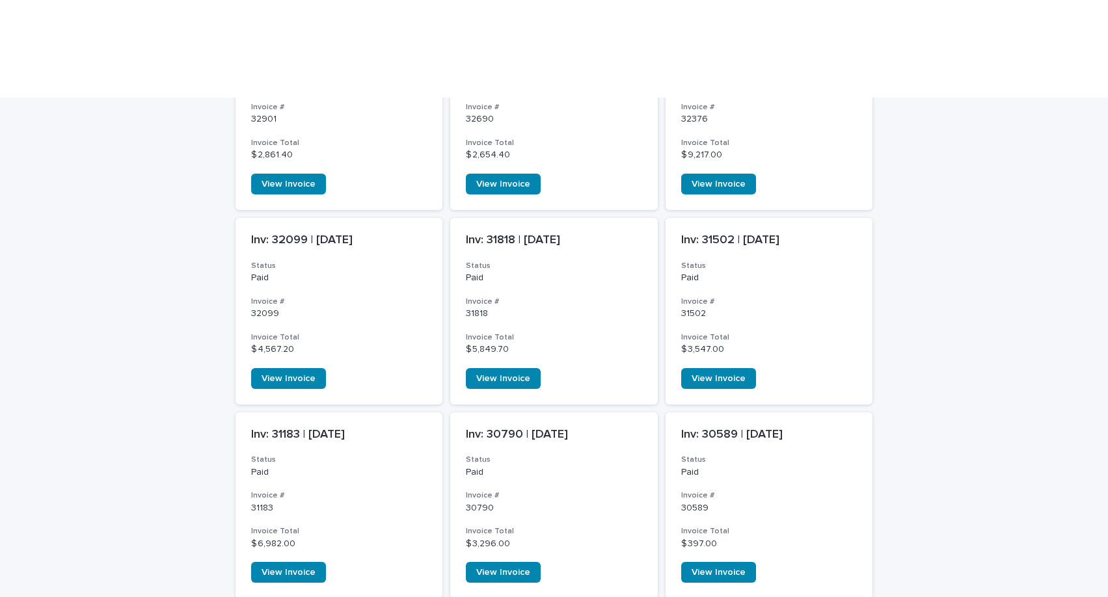
scroll to position [665, 0]
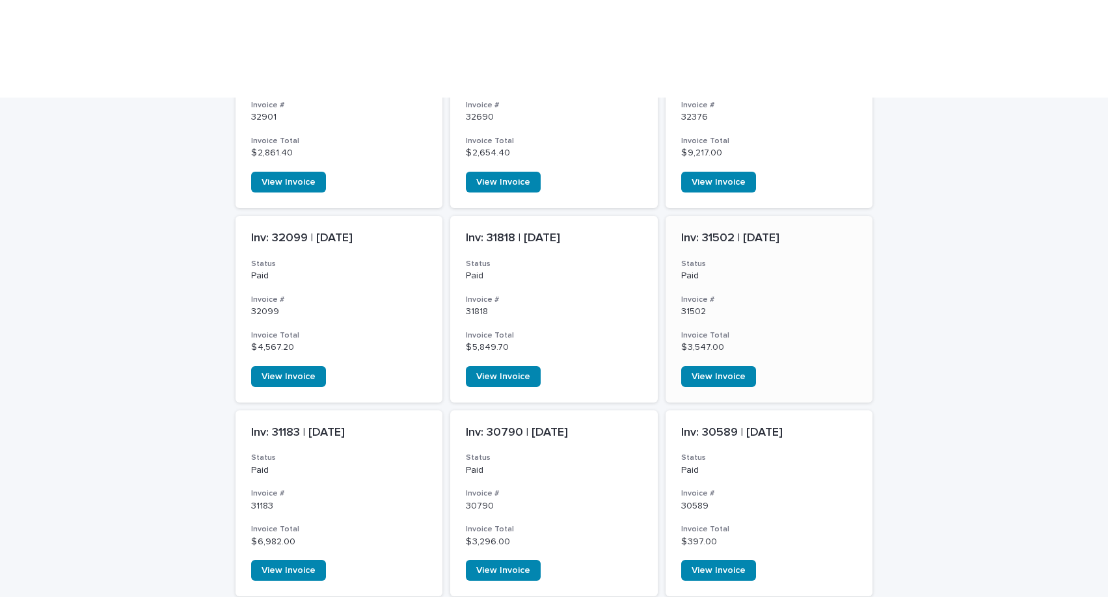
click at [804, 271] on p "Paid" at bounding box center [769, 276] width 176 height 11
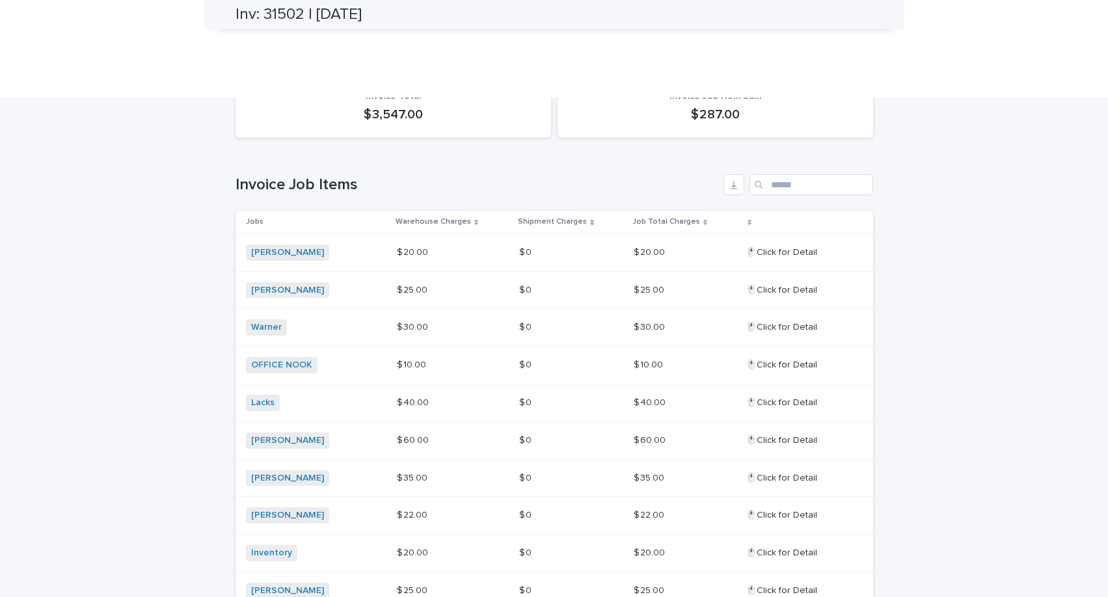
scroll to position [268, 0]
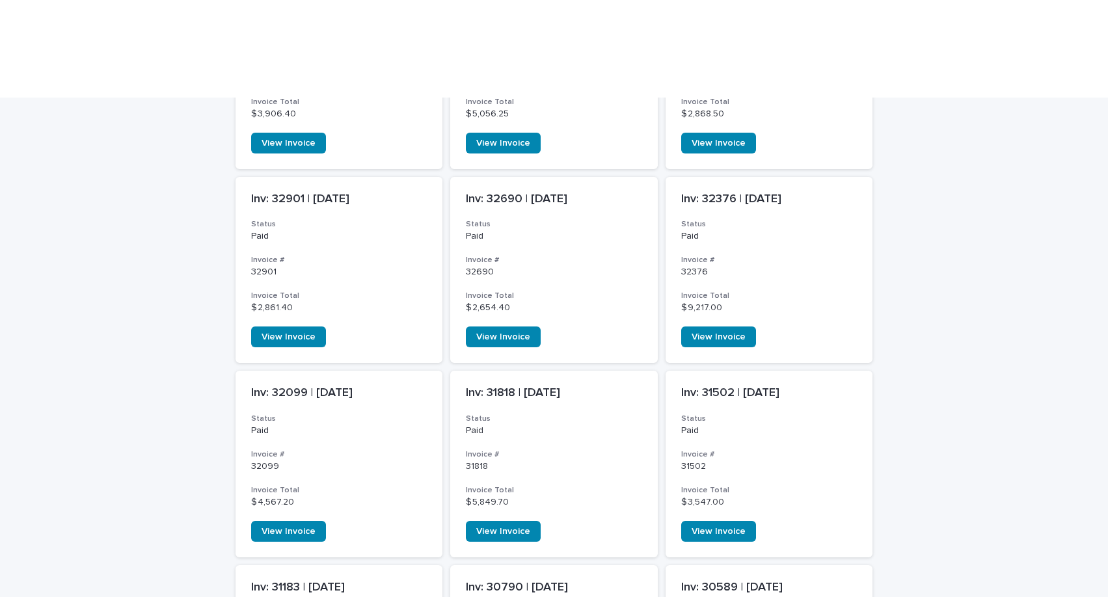
scroll to position [701, 0]
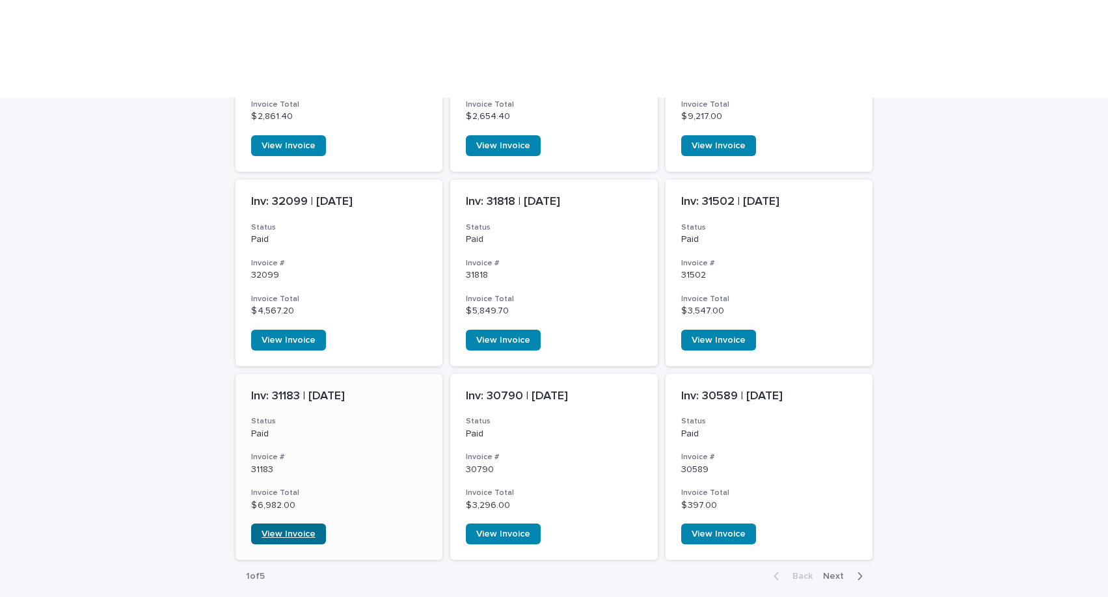
click at [291, 529] on span "View Invoice" at bounding box center [288, 533] width 54 height 9
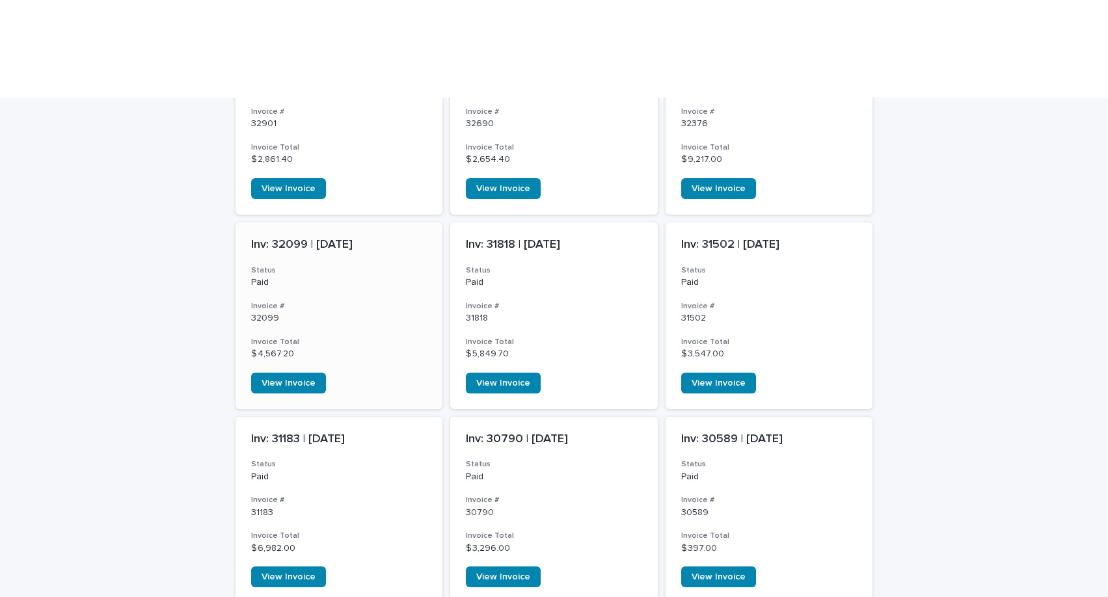
scroll to position [657, 0]
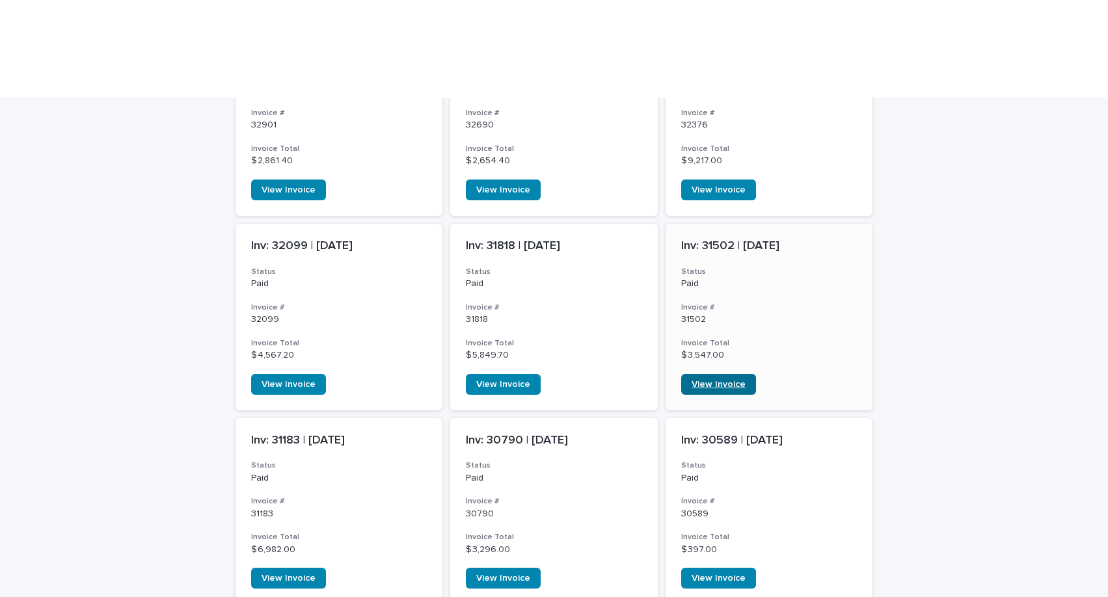
click at [738, 380] on span "View Invoice" at bounding box center [718, 384] width 54 height 9
click at [371, 434] on p "Inv: 31183 | November 2024" at bounding box center [339, 441] width 176 height 14
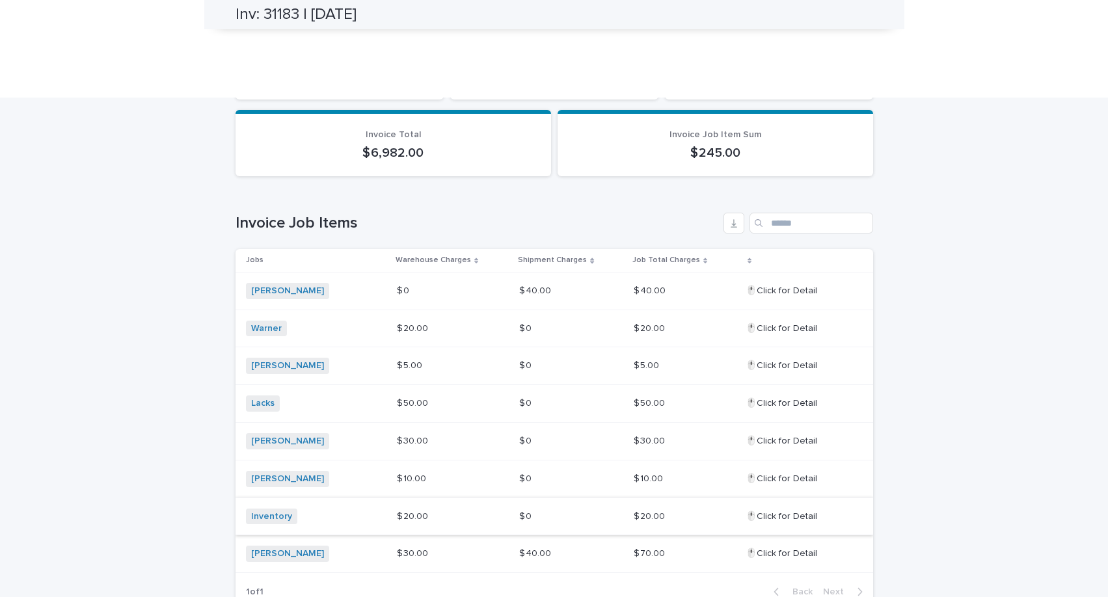
scroll to position [231, 0]
click at [260, 437] on link "[PERSON_NAME]" at bounding box center [287, 442] width 73 height 11
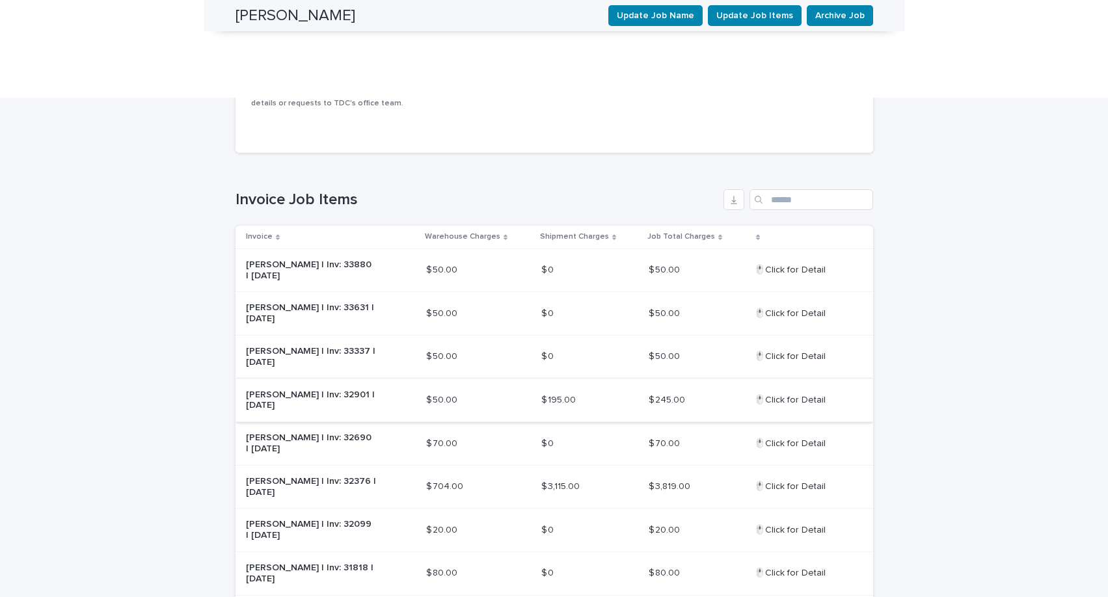
scroll to position [181, 0]
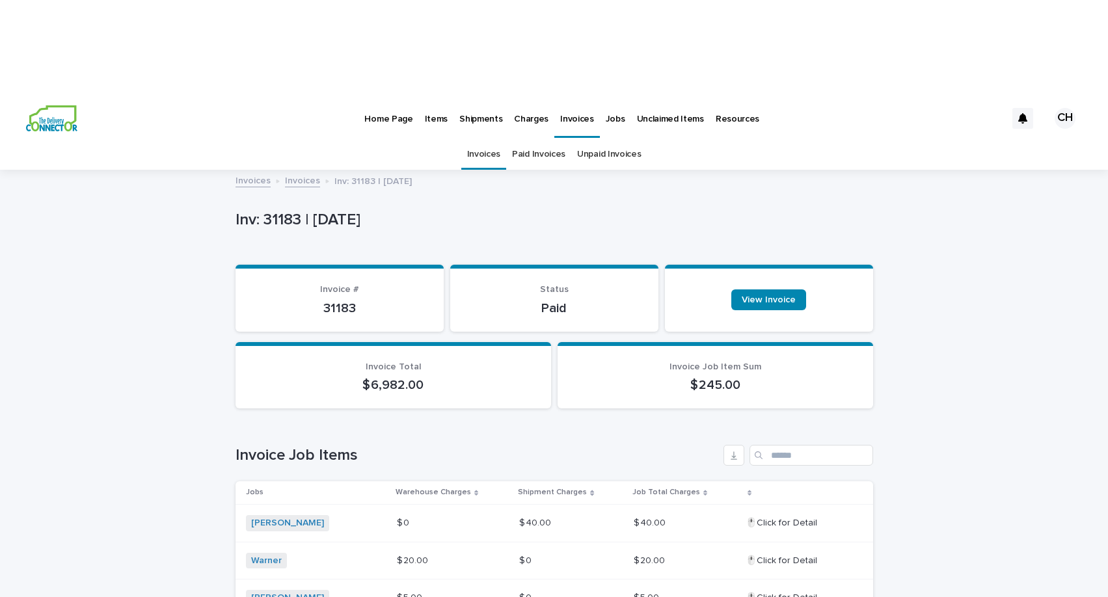
click at [532, 139] on link "Paid Invoices" at bounding box center [538, 154] width 53 height 31
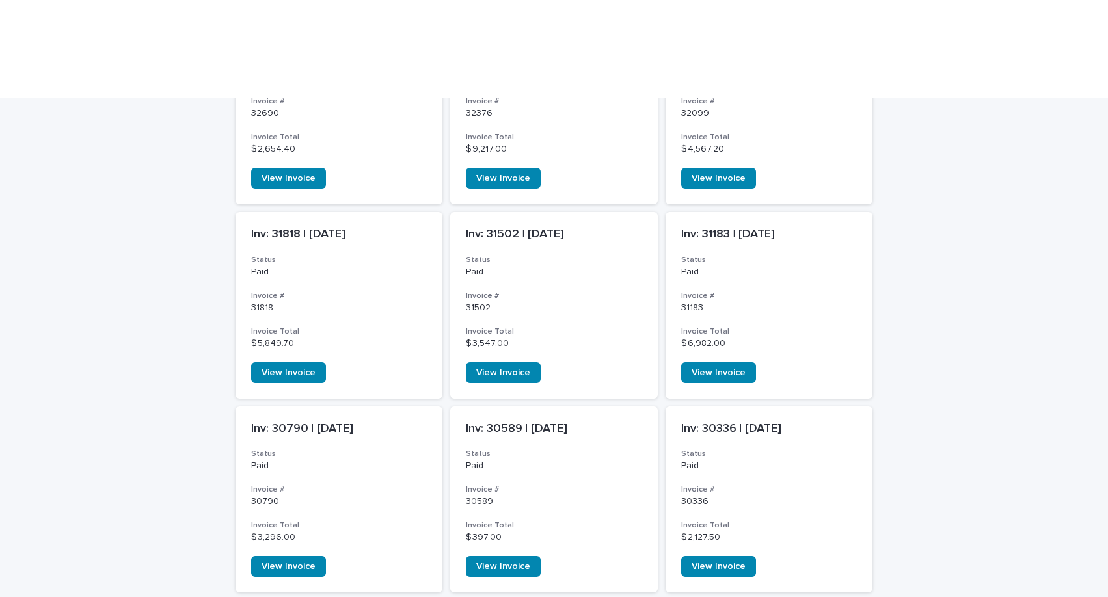
scroll to position [409, 0]
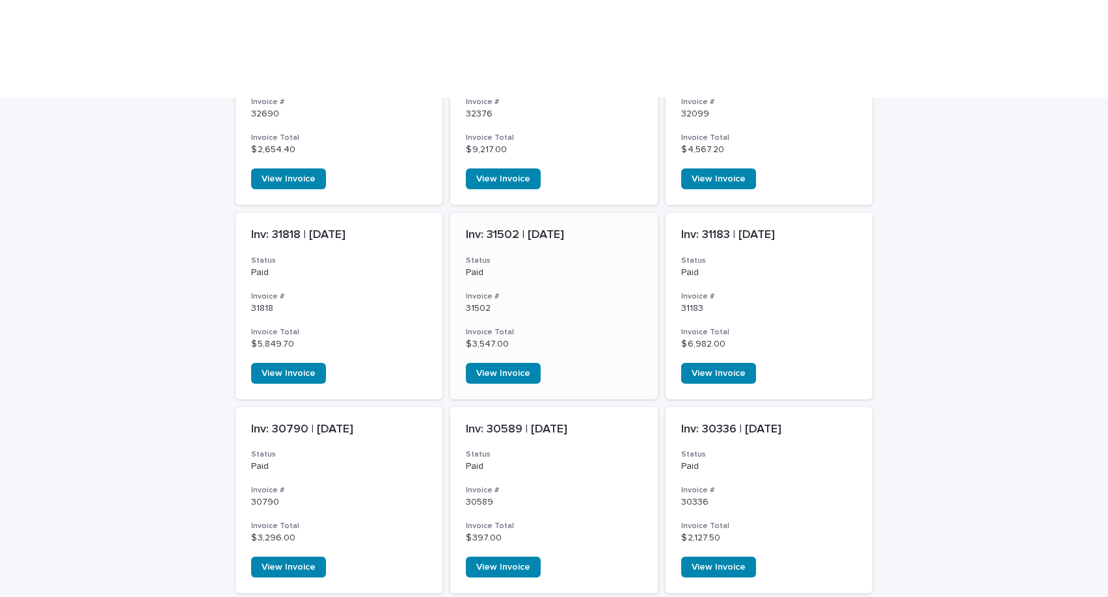
click at [586, 228] on p "Inv: 31502 | December 2024" at bounding box center [554, 235] width 176 height 14
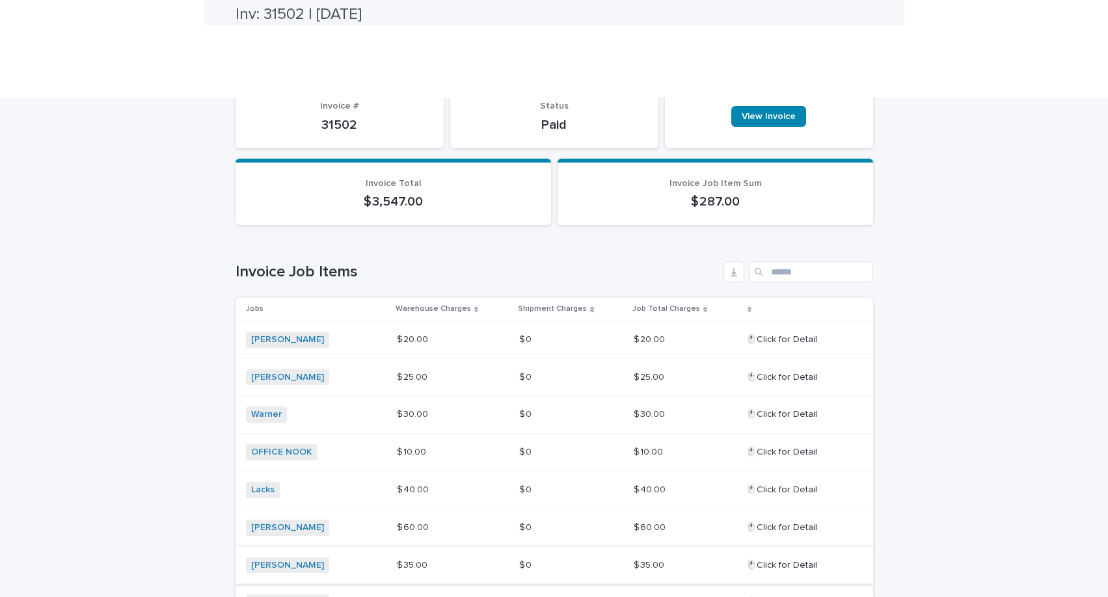
scroll to position [230, 0]
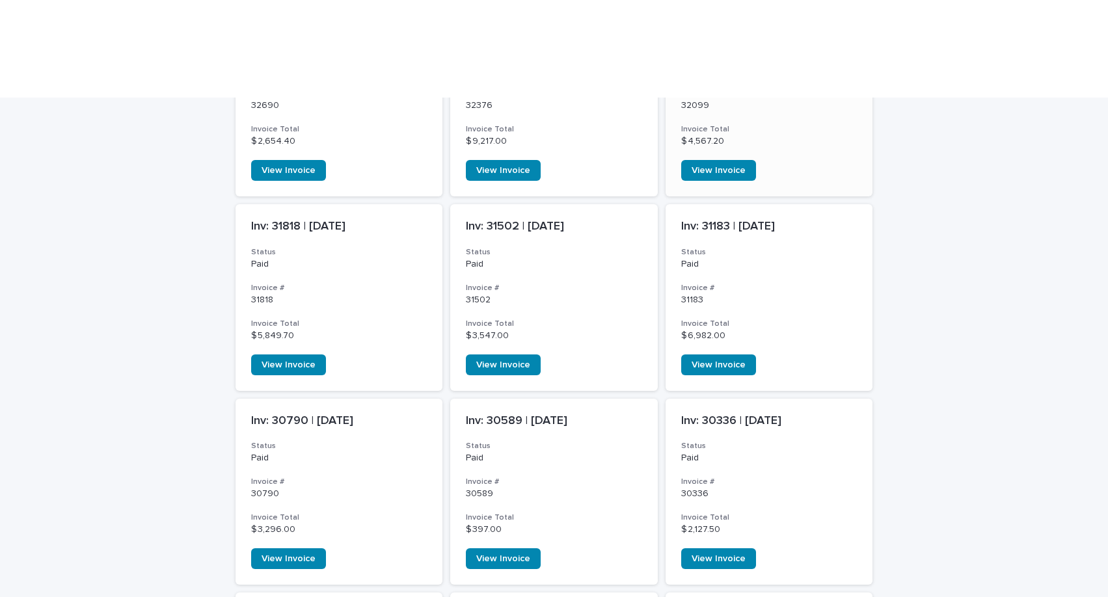
scroll to position [420, 0]
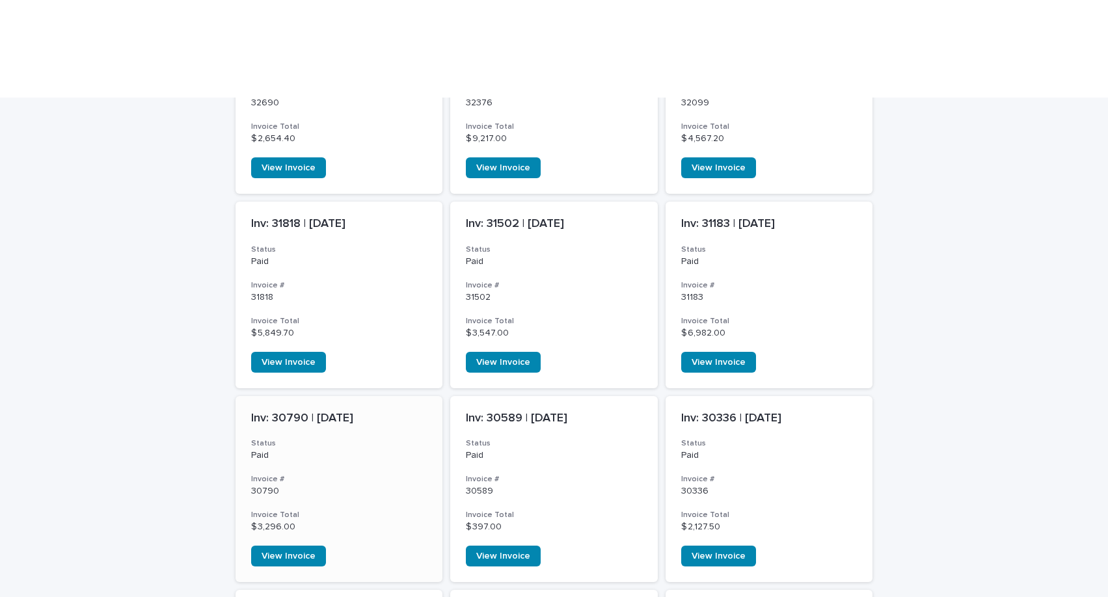
click at [336, 409] on div "Inv: 30790 | October 2024" at bounding box center [339, 417] width 176 height 17
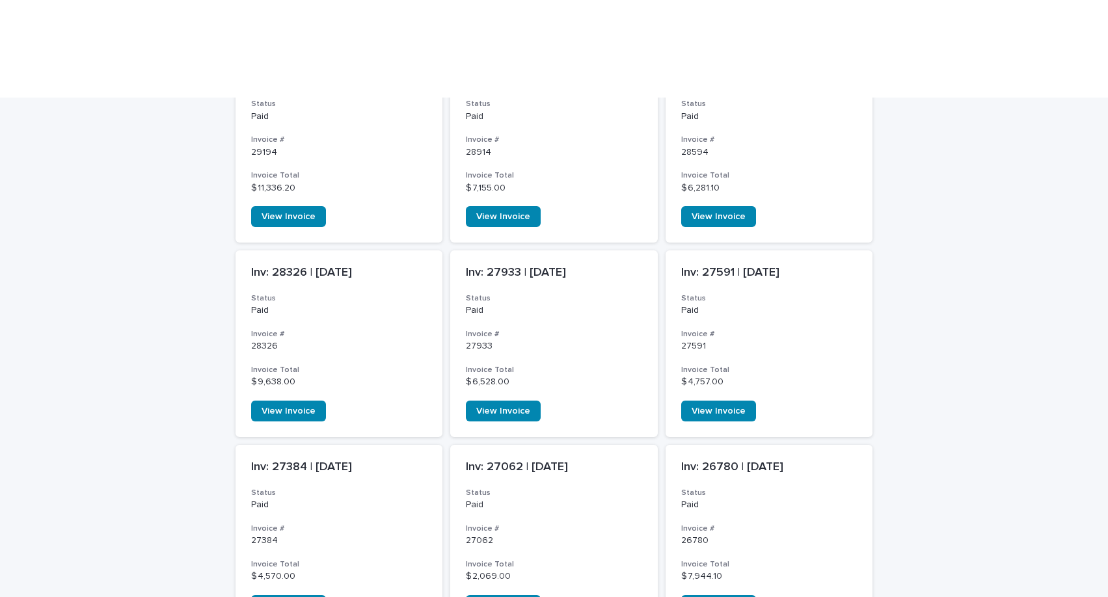
scroll to position [1219, 0]
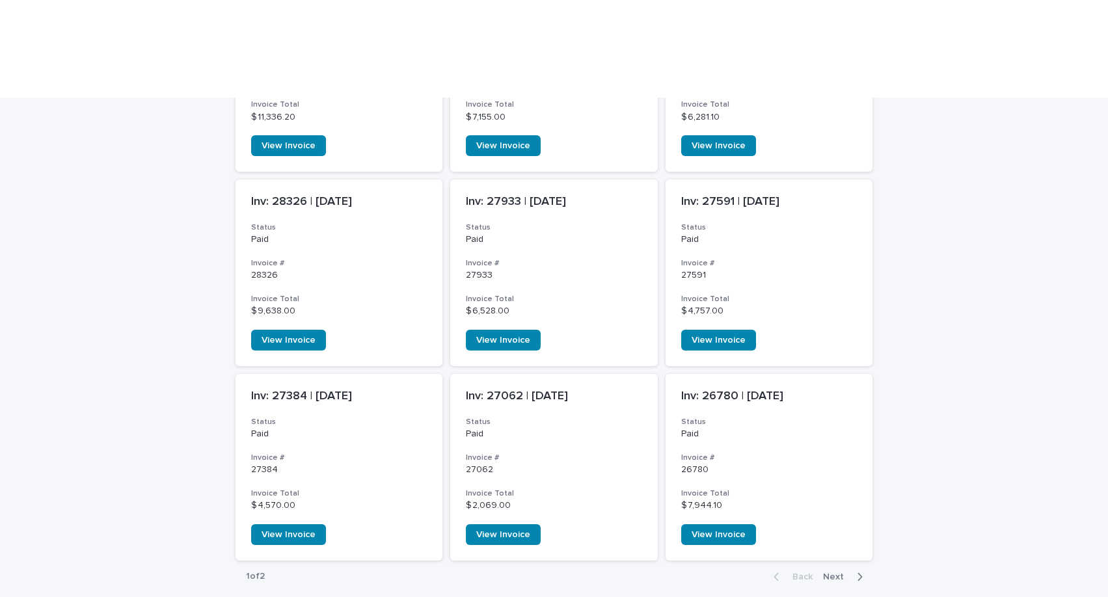
click at [842, 572] on span "Next" at bounding box center [837, 576] width 29 height 9
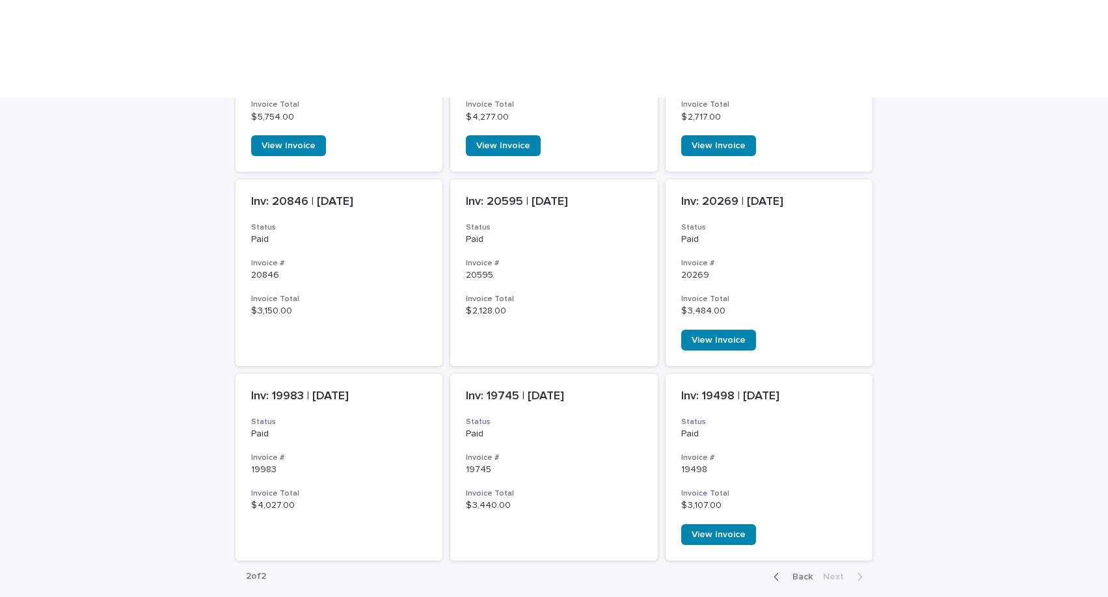
click at [789, 572] on span "Back" at bounding box center [798, 576] width 28 height 9
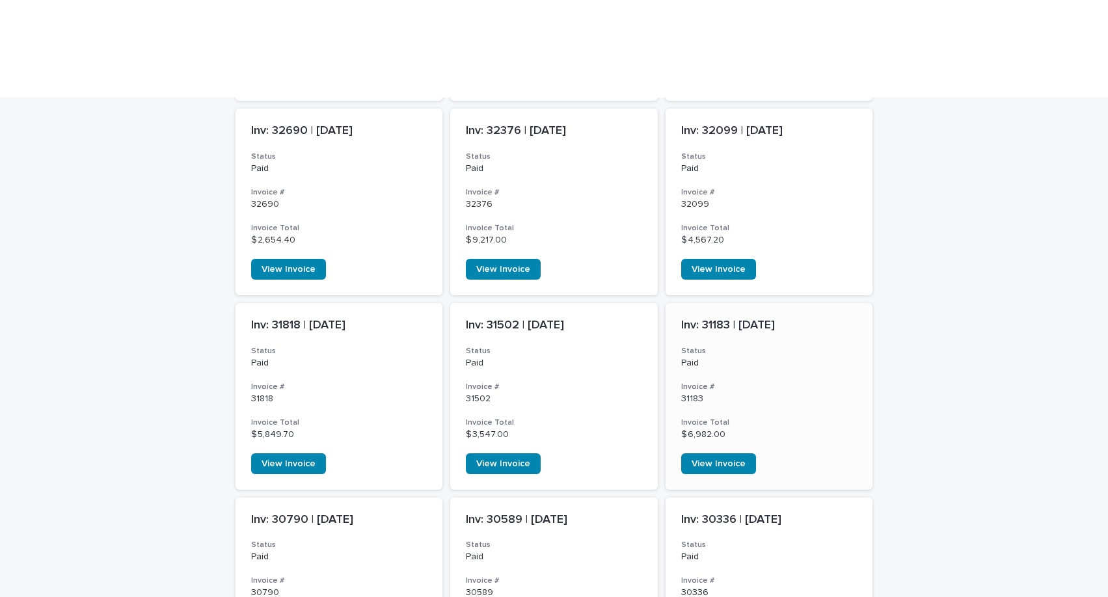
scroll to position [322, 0]
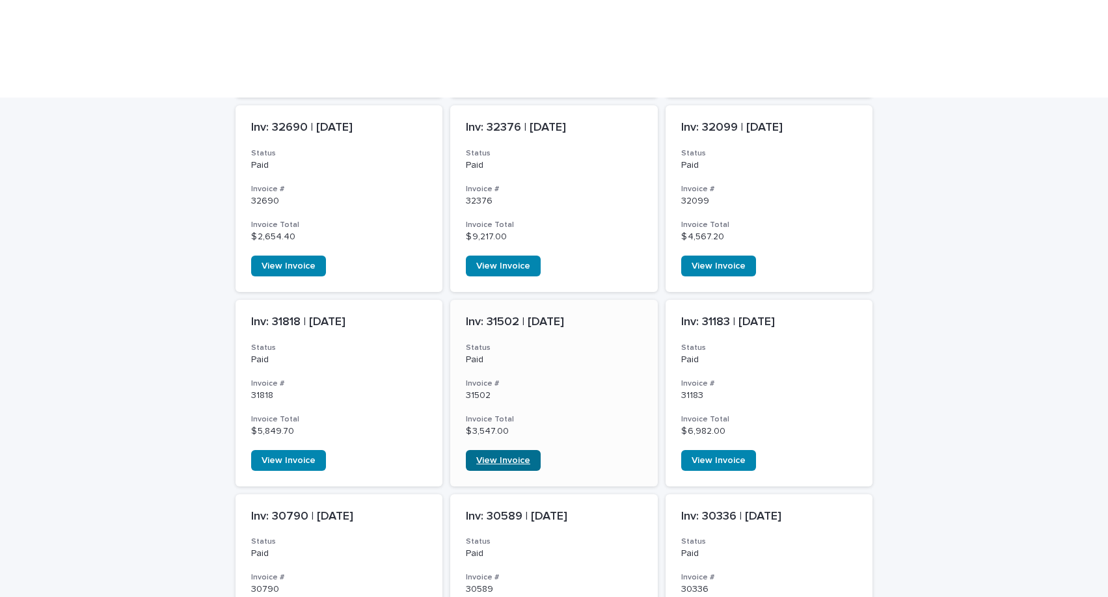
click at [510, 456] on span "View Invoice" at bounding box center [503, 460] width 54 height 9
click at [539, 315] on p "Inv: 31502 | December 2024" at bounding box center [554, 322] width 176 height 14
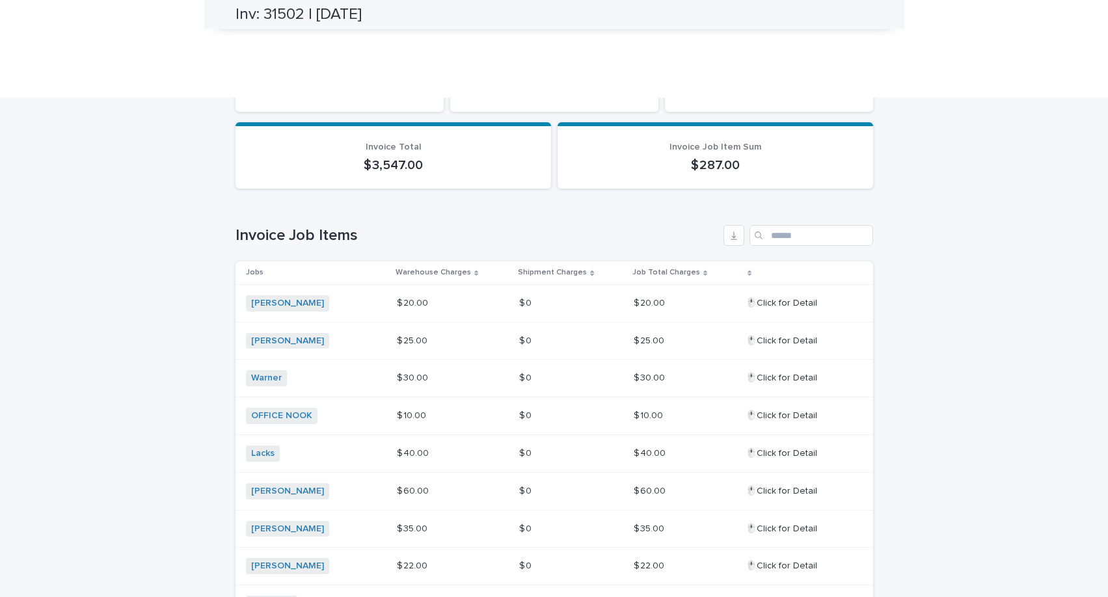
scroll to position [215, 0]
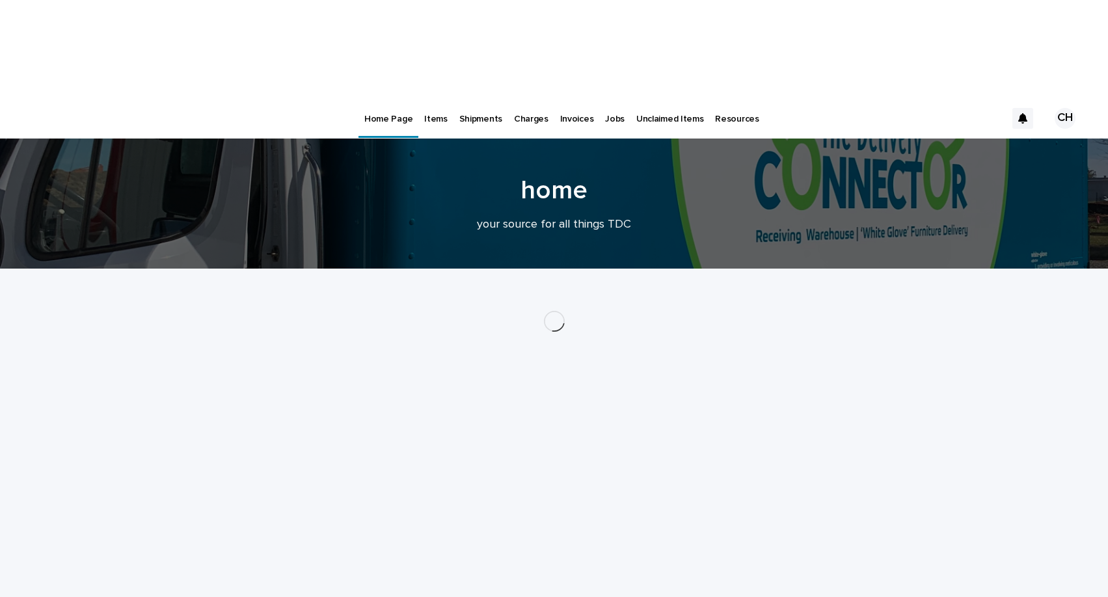
click at [618, 98] on div "Jobs" at bounding box center [614, 111] width 31 height 27
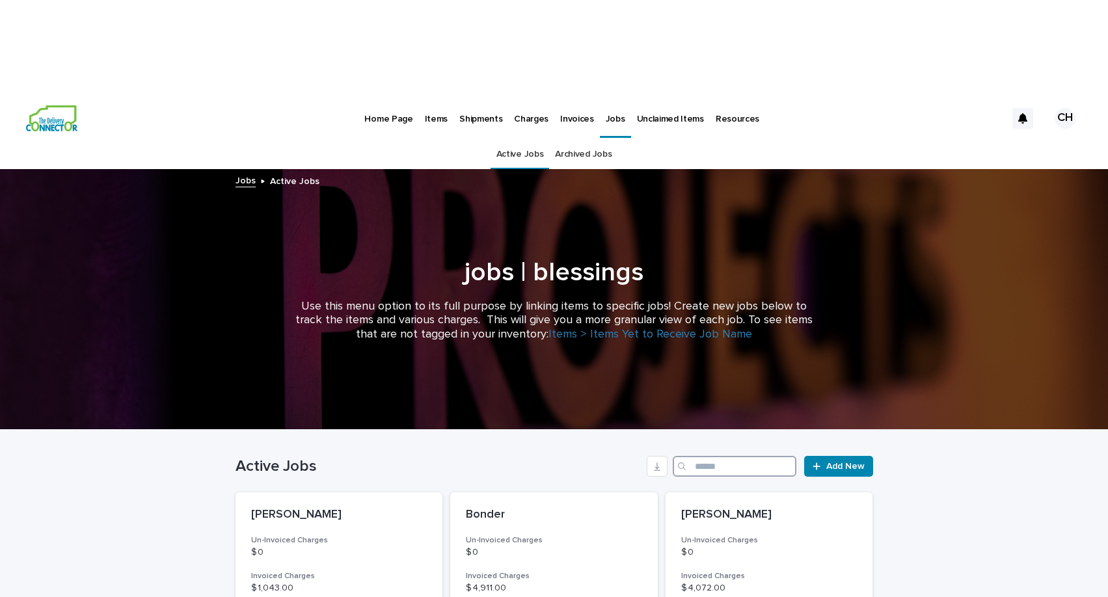
click at [714, 456] on input "Search" at bounding box center [734, 466] width 124 height 21
type input "****"
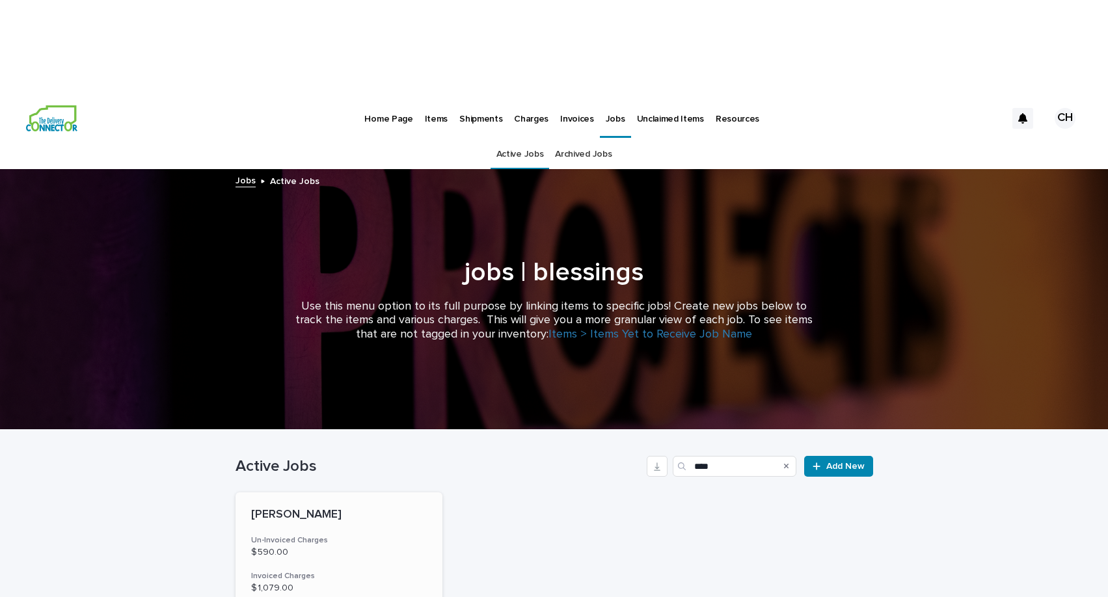
click at [274, 492] on div "[PERSON_NAME] Un-Invoiced Charges $ 590.00 Invoiced Charges $ 1,079.00 Total Bi…" at bounding box center [338, 604] width 207 height 224
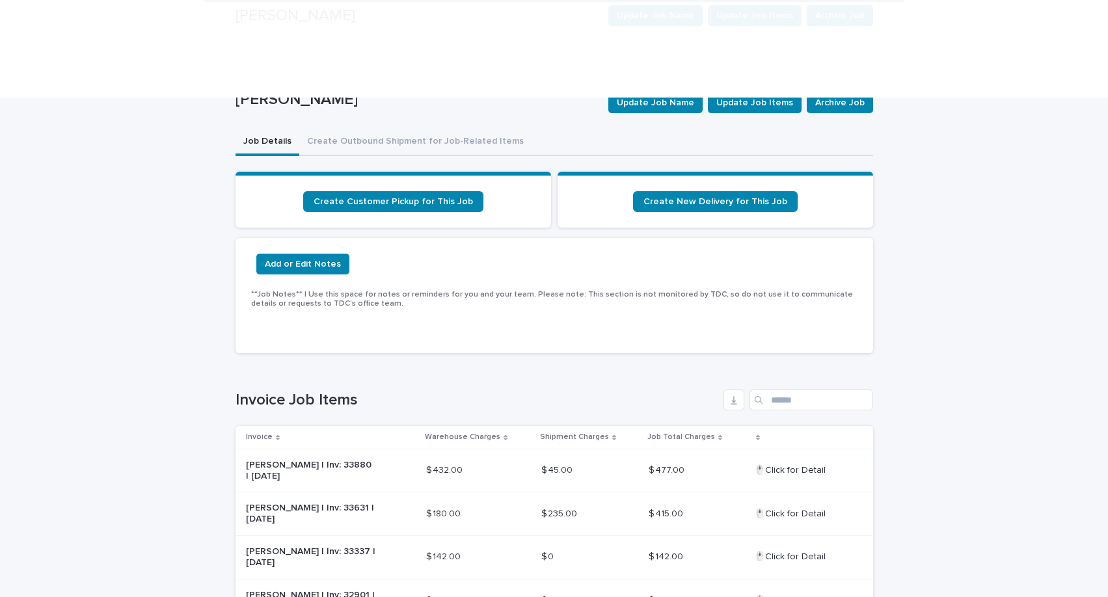
scroll to position [179, 0]
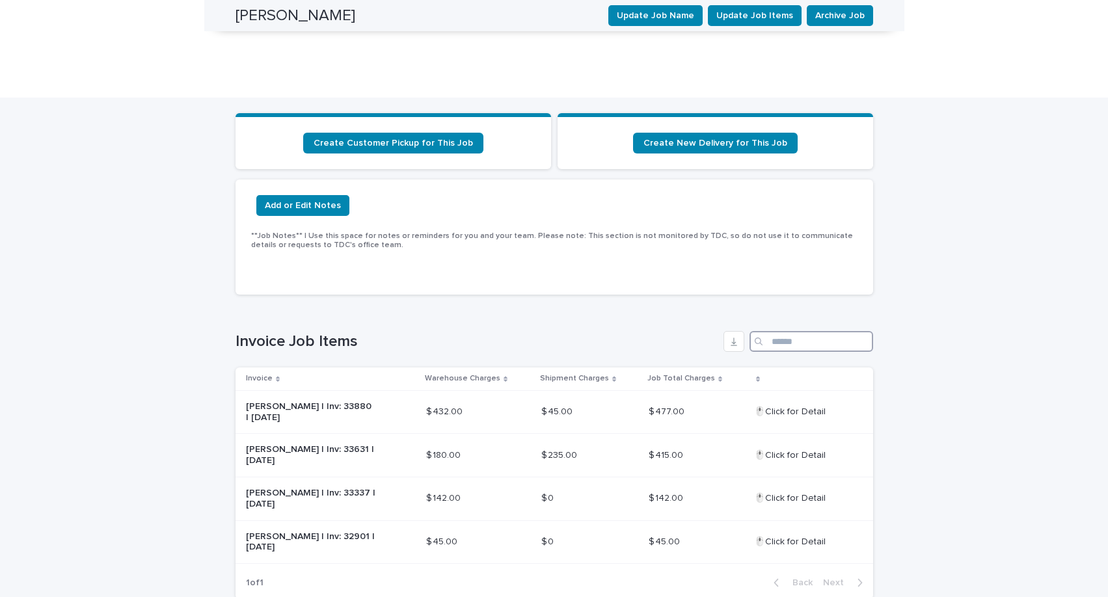
click at [807, 331] on input "Search" at bounding box center [811, 341] width 124 height 21
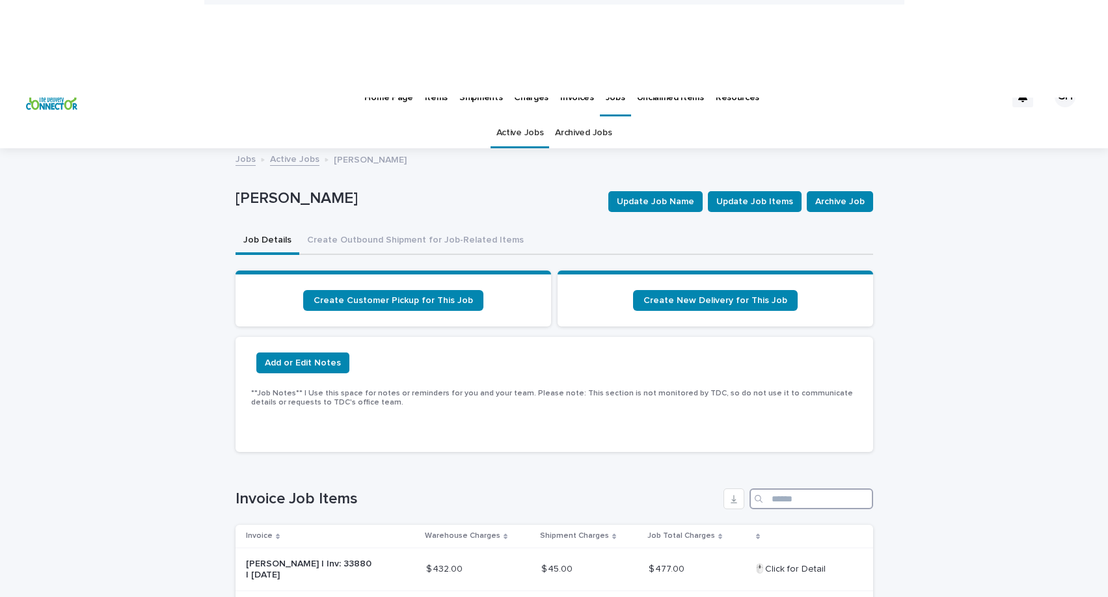
scroll to position [0, 0]
